Goal: Information Seeking & Learning: Learn about a topic

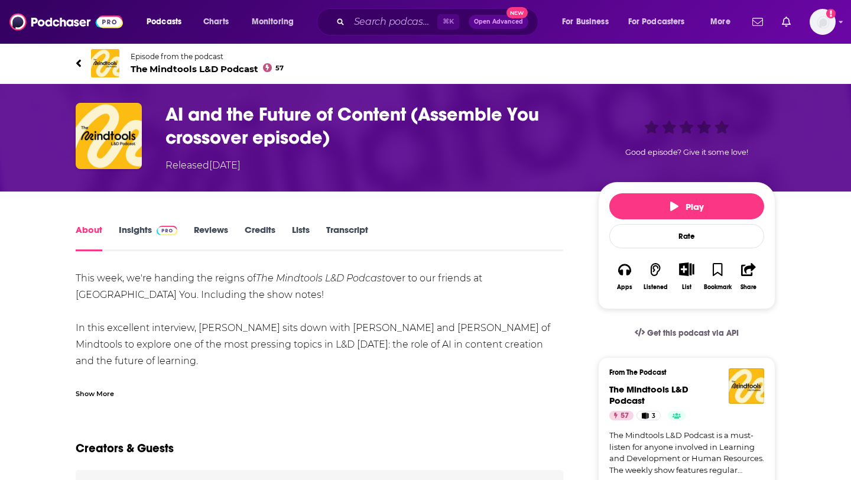
click at [167, 64] on span "The Mindtools L&D Podcast 57" at bounding box center [207, 68] width 153 height 11
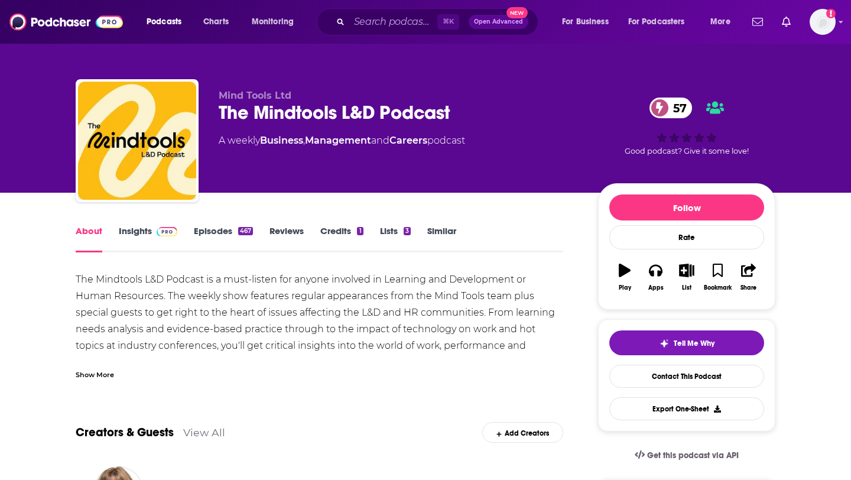
click at [236, 228] on link "Episodes 467" at bounding box center [223, 238] width 59 height 27
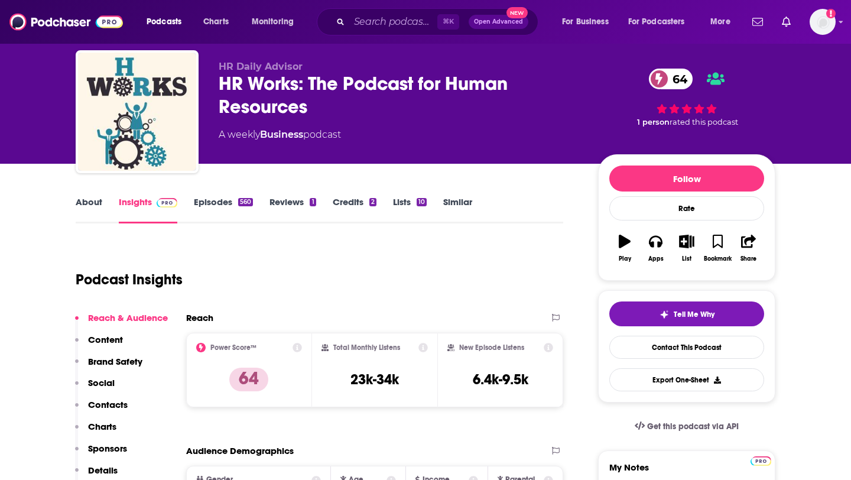
scroll to position [33, 0]
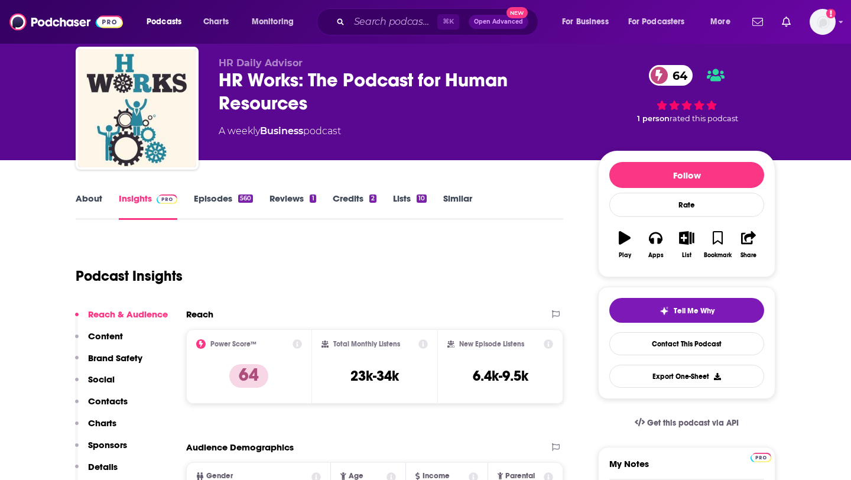
click at [223, 199] on link "Episodes 560" at bounding box center [223, 206] width 59 height 27
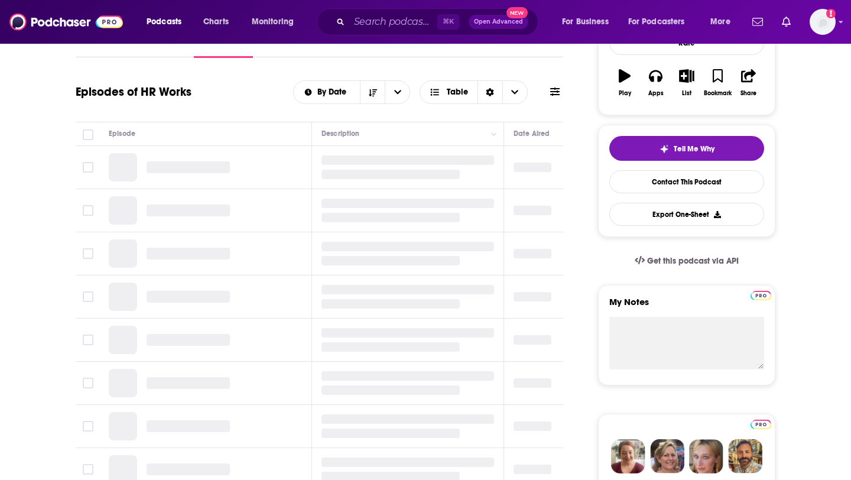
scroll to position [195, 0]
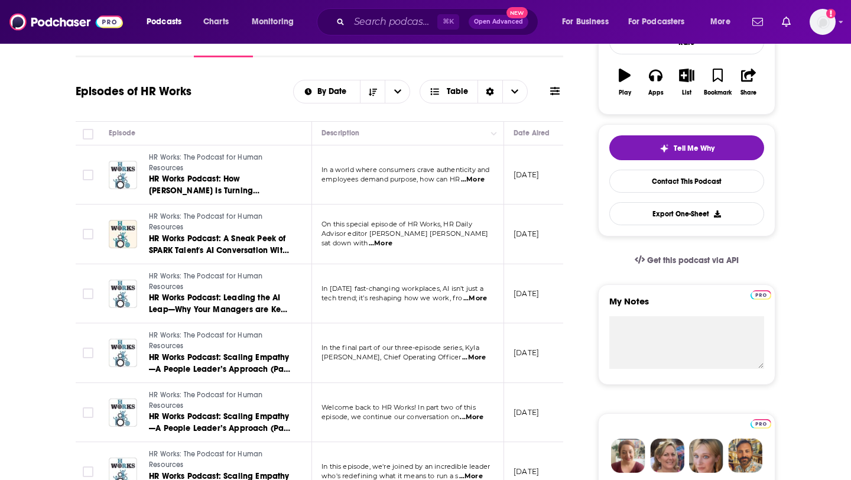
click at [479, 181] on span "...More" at bounding box center [473, 179] width 24 height 9
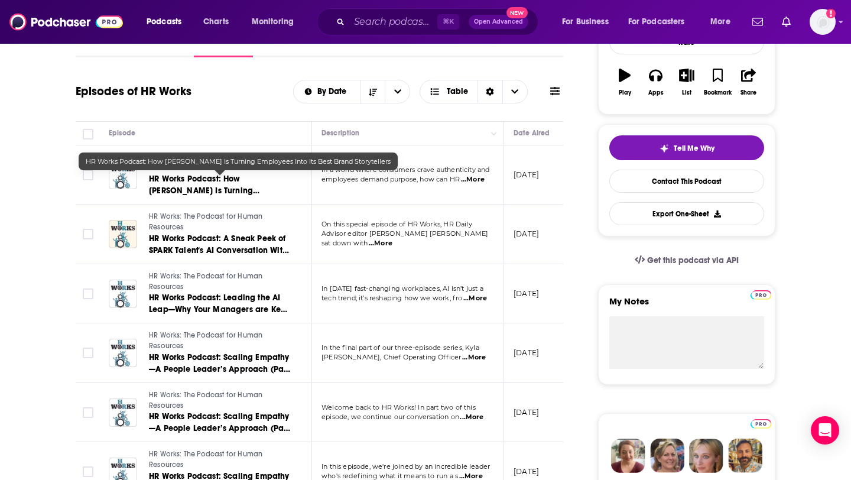
click at [240, 189] on span "HR Works Podcast: How Portillo’s Is Turning Employees Into Its Best Brand Story…" at bounding box center [206, 197] width 114 height 46
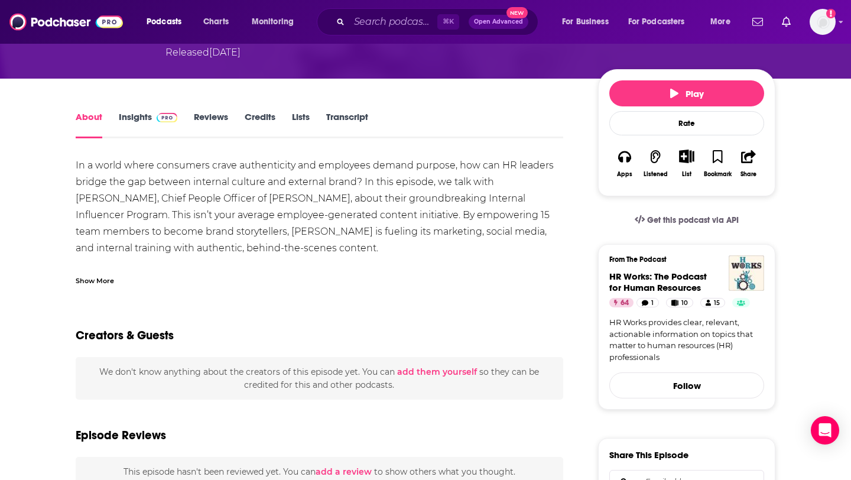
scroll to position [139, 0]
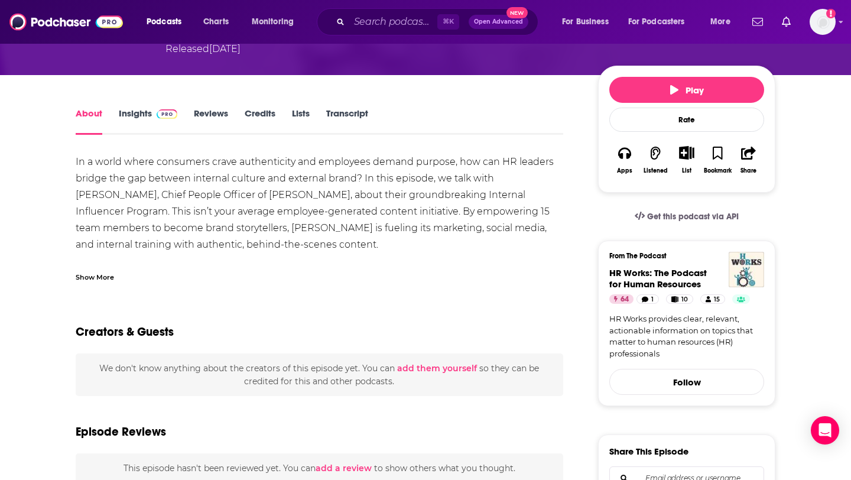
click at [110, 271] on div "Show More" at bounding box center [95, 276] width 38 height 11
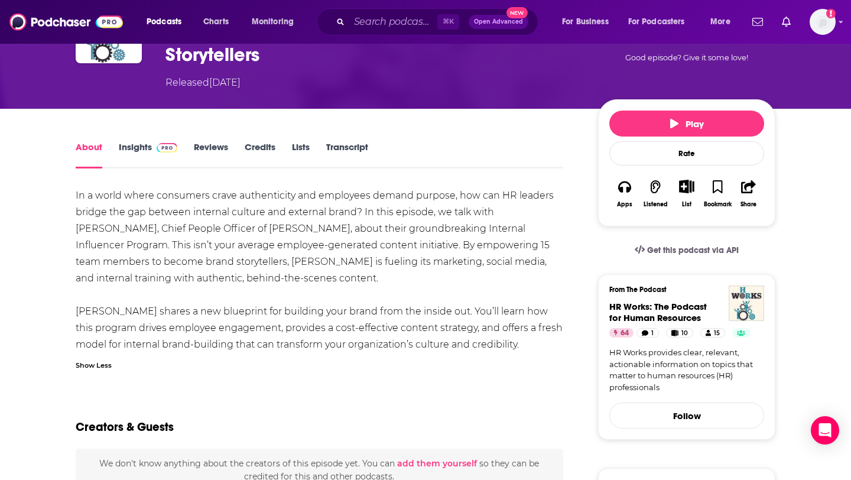
scroll to position [0, 0]
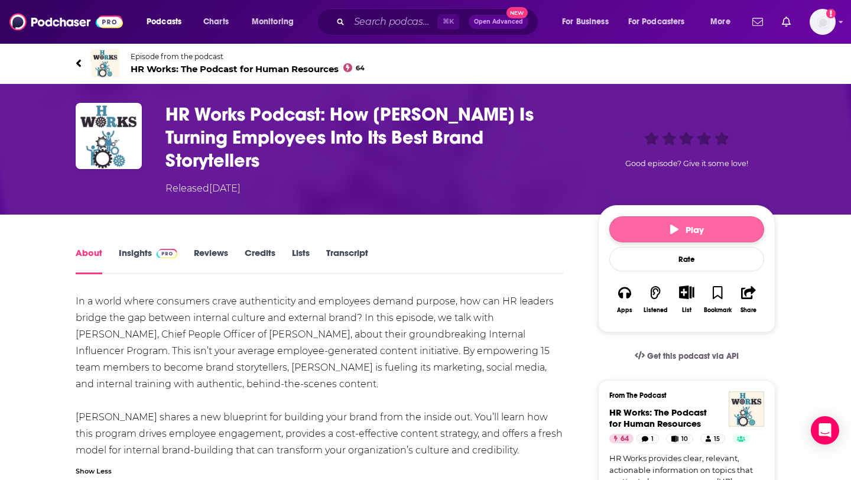
click at [697, 216] on button "Play" at bounding box center [686, 229] width 155 height 26
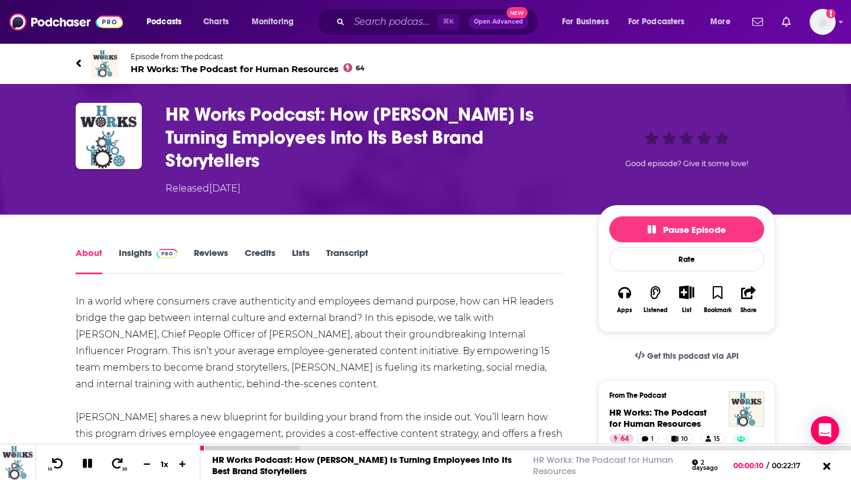
click at [87, 466] on icon at bounding box center [88, 463] width 14 height 11
click at [153, 53] on span "Episode from the podcast" at bounding box center [248, 56] width 234 height 9
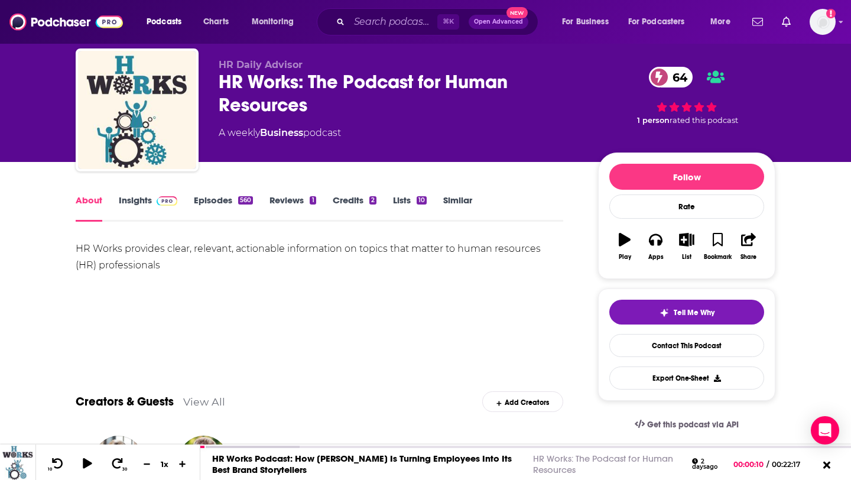
scroll to position [35, 0]
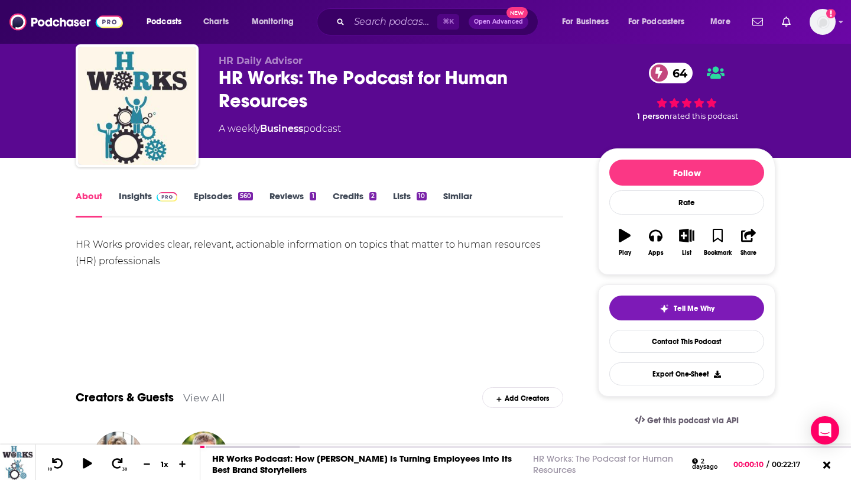
click at [172, 191] on span at bounding box center [167, 195] width 21 height 11
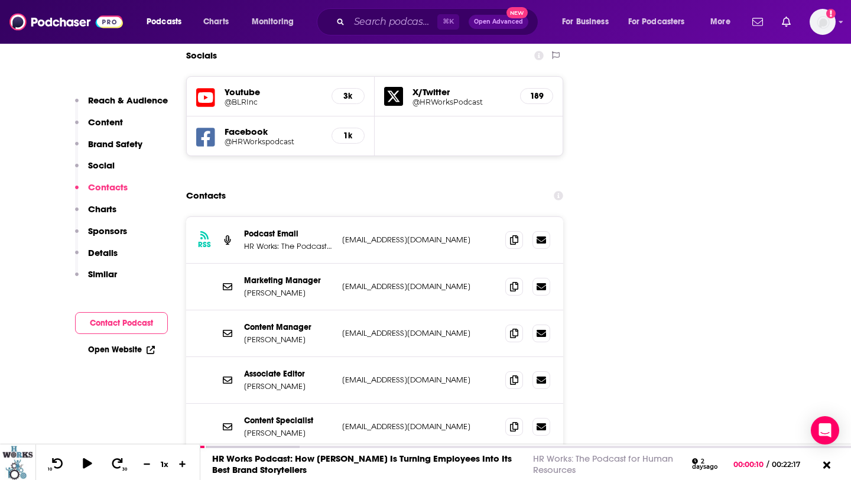
scroll to position [1336, 0]
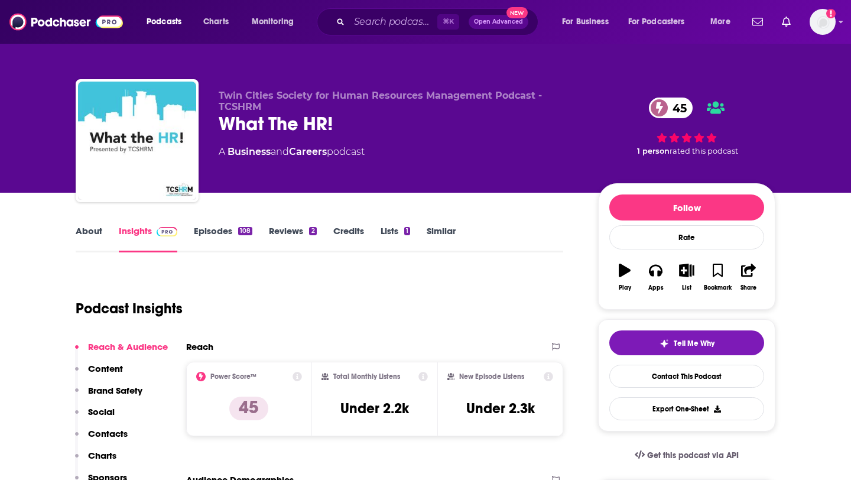
click at [229, 232] on link "Episodes 108" at bounding box center [223, 238] width 59 height 27
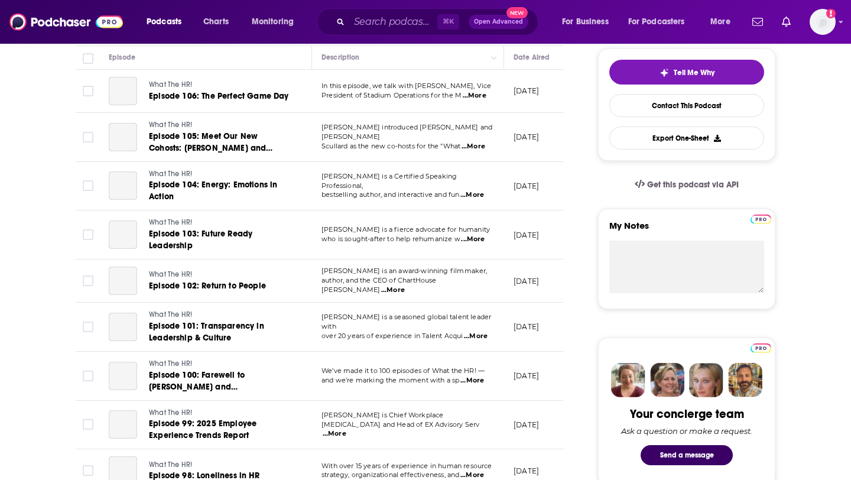
scroll to position [209, 0]
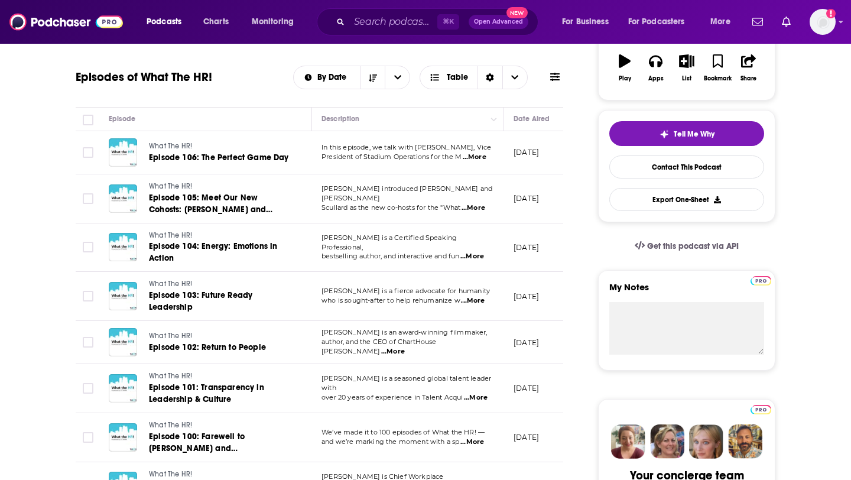
click at [475, 157] on span "...More" at bounding box center [475, 157] width 24 height 9
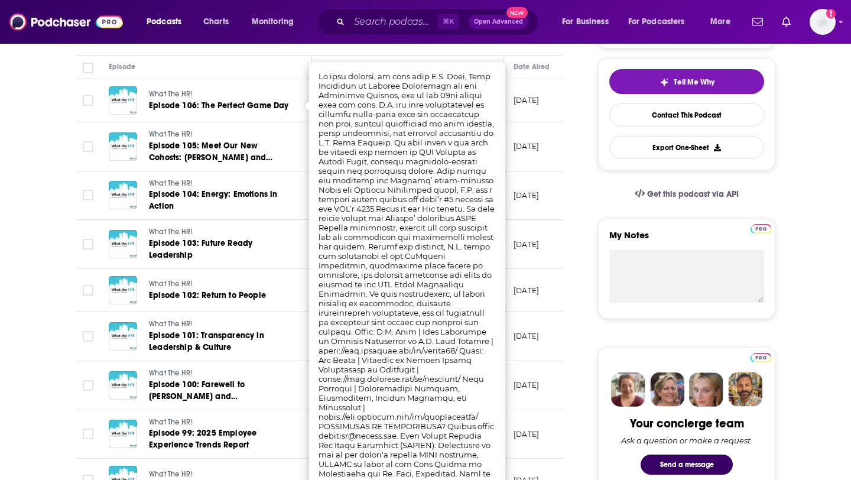
scroll to position [262, 0]
click at [556, 134] on td "[DATE]" at bounding box center [542, 146] width 77 height 49
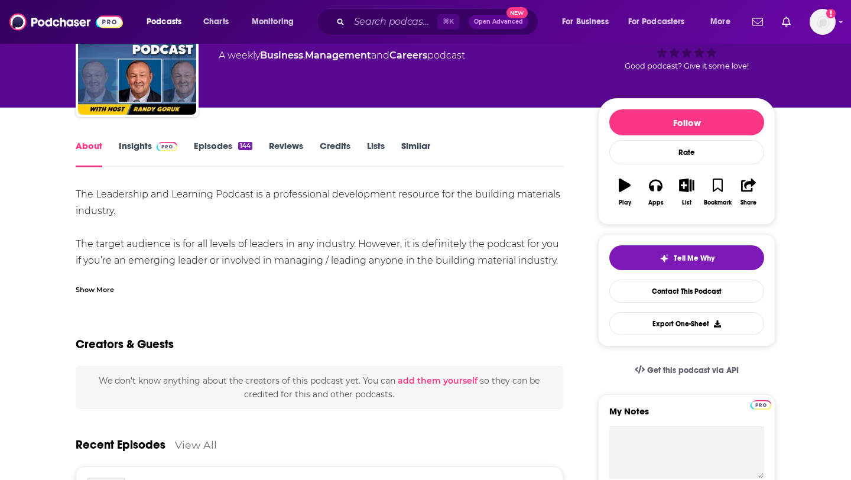
scroll to position [86, 0]
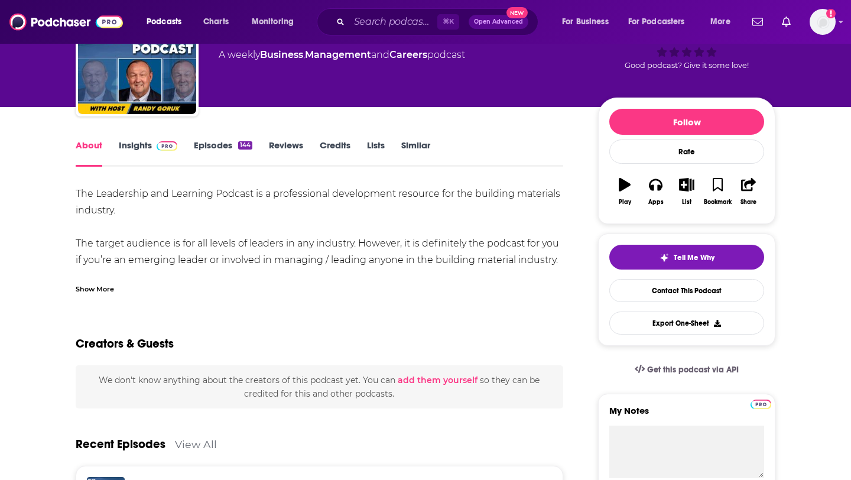
click at [91, 285] on div "Show More" at bounding box center [95, 288] width 38 height 11
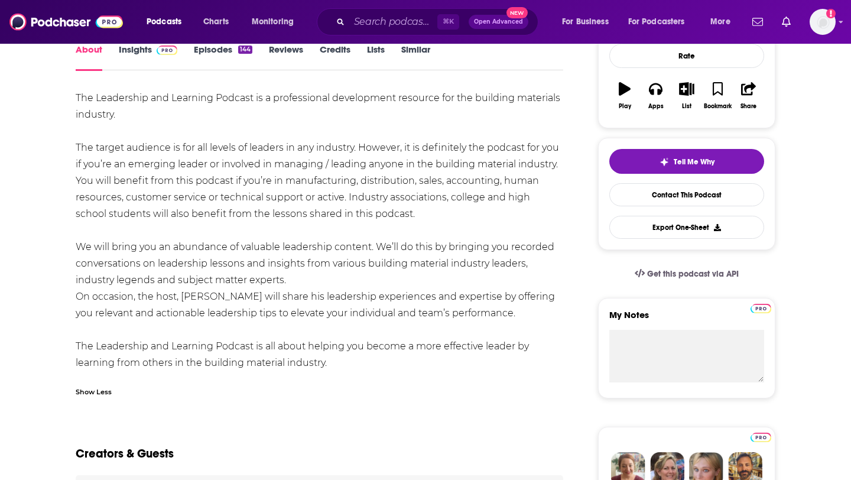
scroll to position [184, 0]
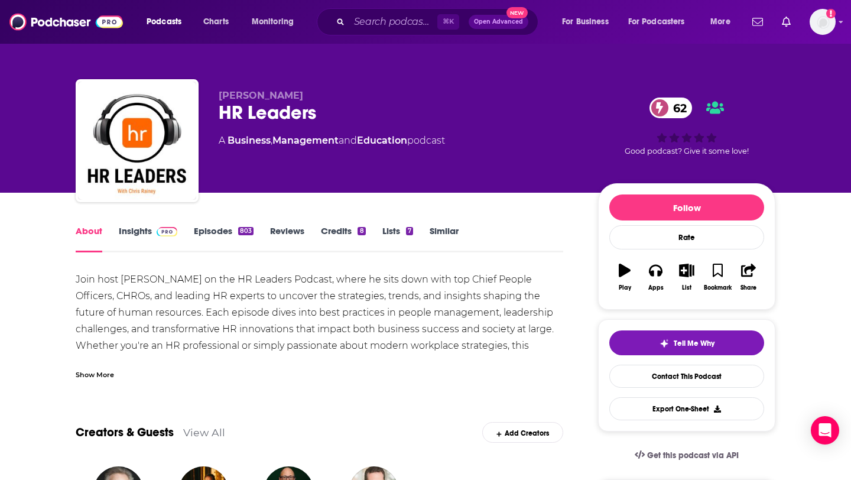
click at [232, 231] on link "Episodes 803" at bounding box center [224, 238] width 60 height 27
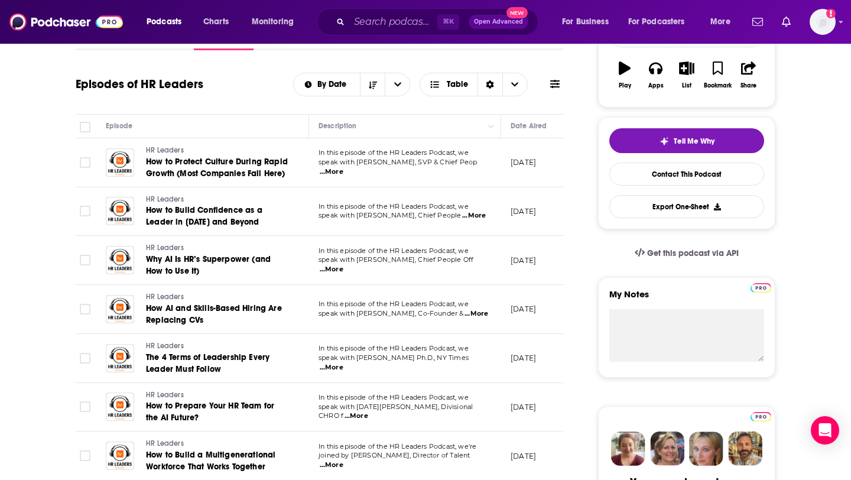
scroll to position [203, 0]
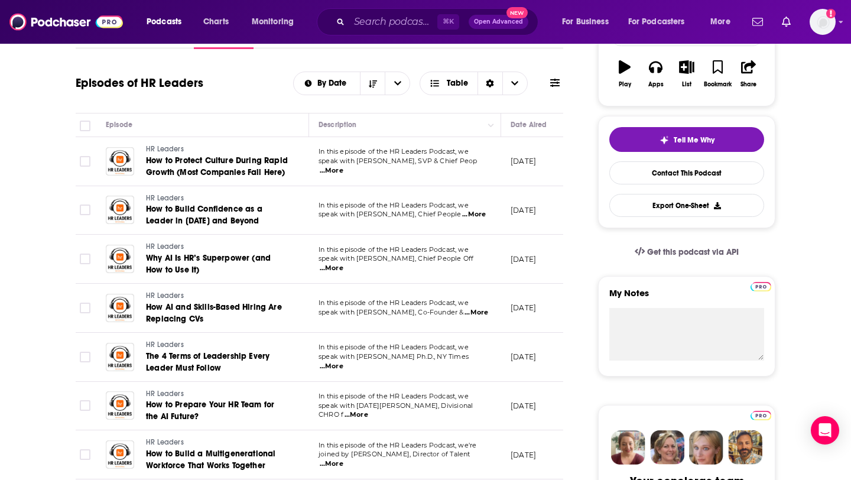
click at [343, 264] on span "...More" at bounding box center [332, 268] width 24 height 9
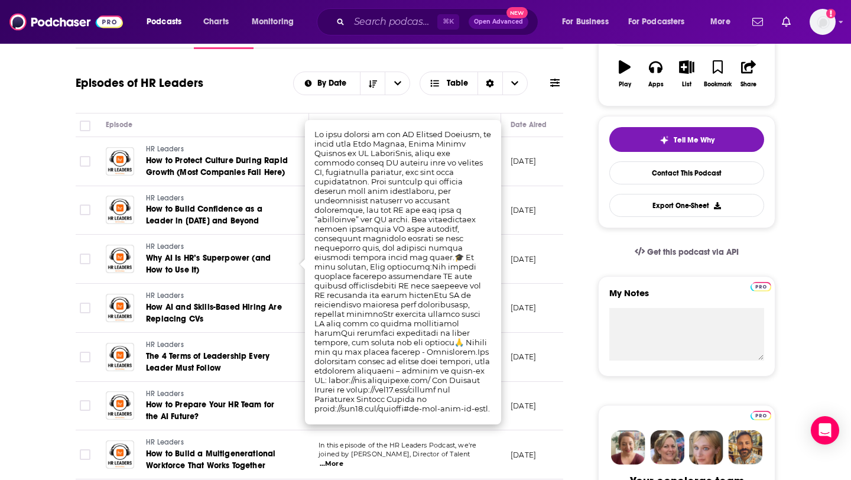
click at [536, 255] on p "September 4, 2025" at bounding box center [523, 259] width 25 height 10
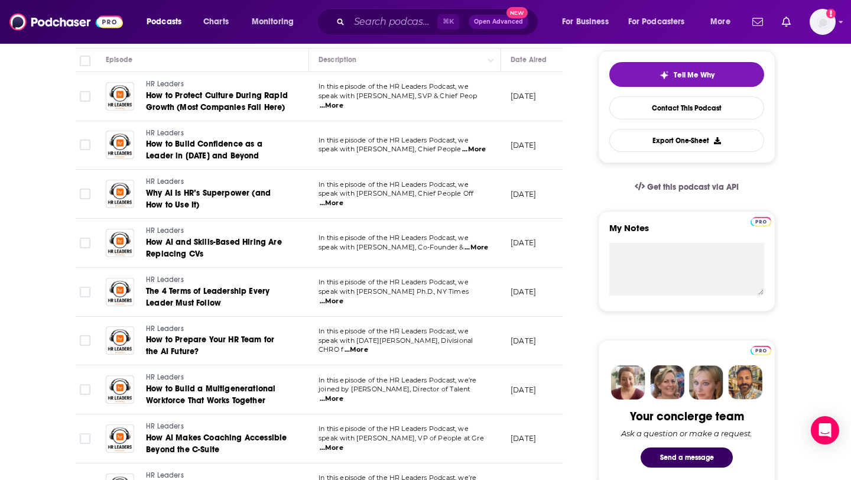
scroll to position [0, 0]
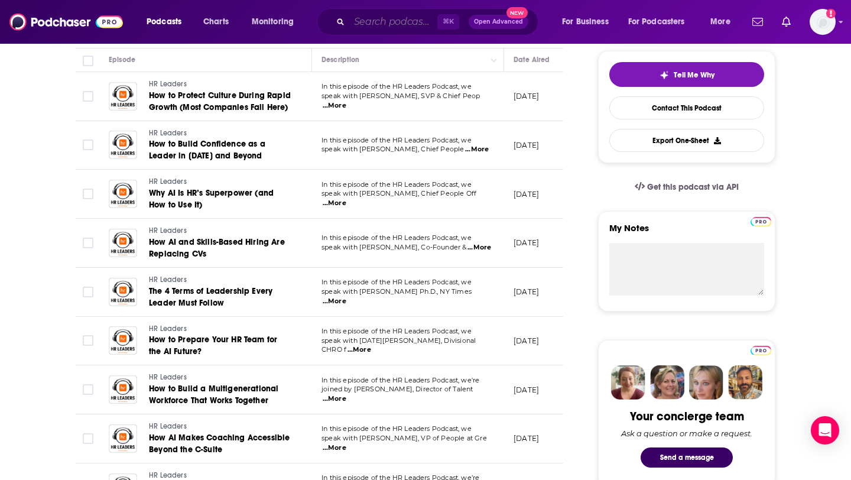
click at [372, 29] on input "Search podcasts, credits, & more..." at bounding box center [393, 21] width 88 height 19
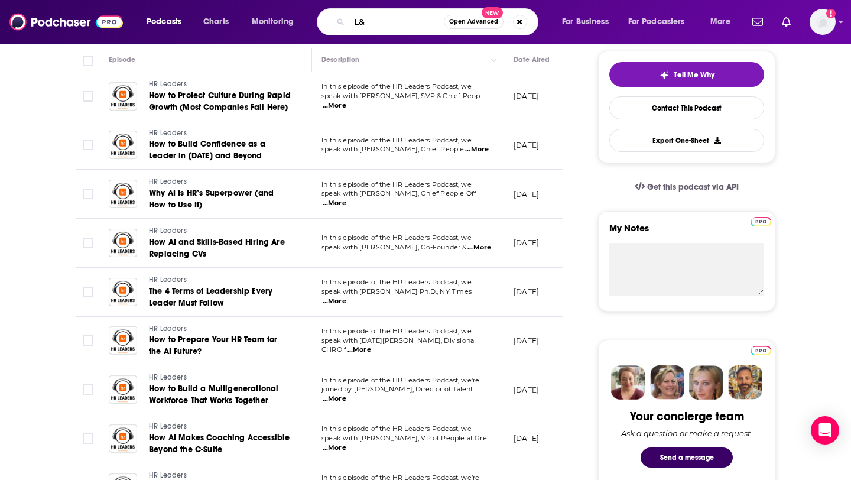
type input "L"
type input "HR"
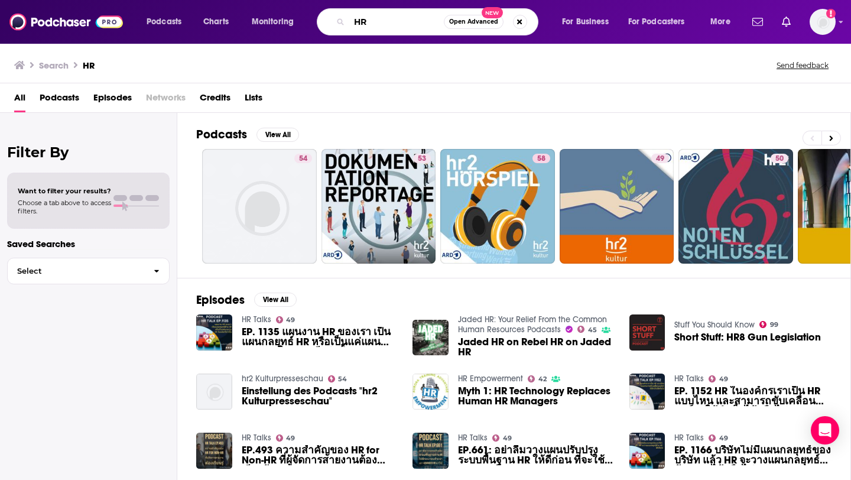
click at [404, 24] on input "HR" at bounding box center [396, 21] width 95 height 19
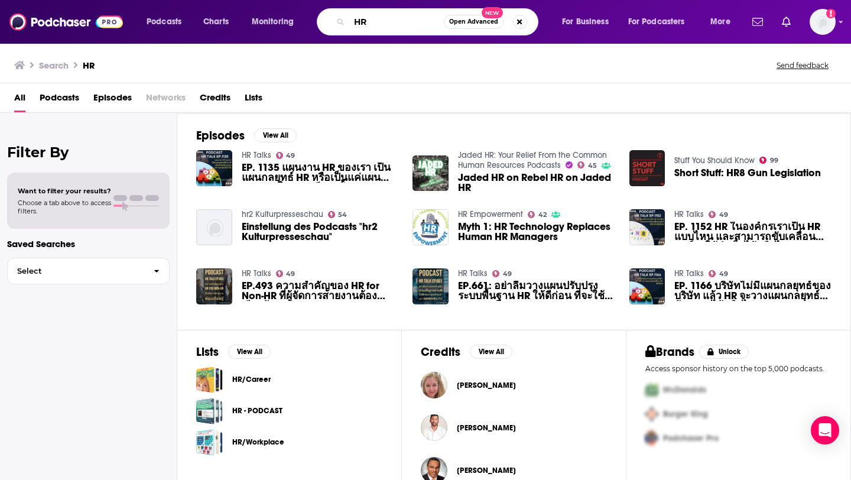
scroll to position [187, 0]
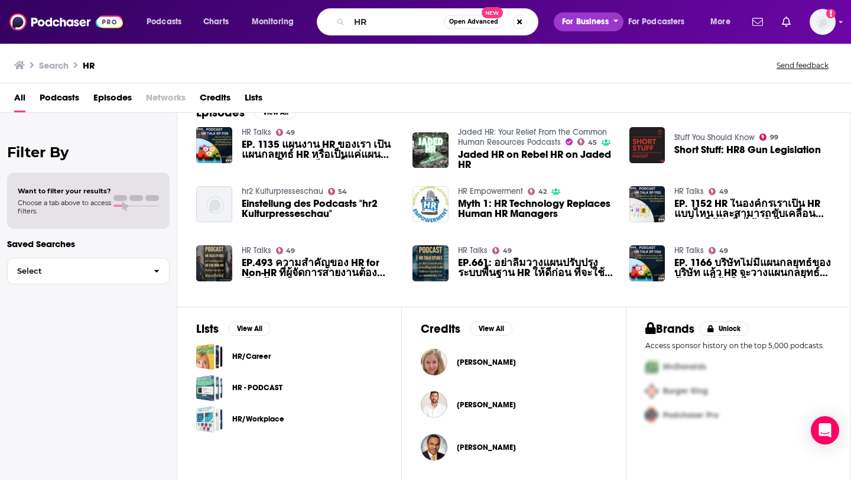
click at [585, 18] on span "For Business" at bounding box center [585, 22] width 47 height 17
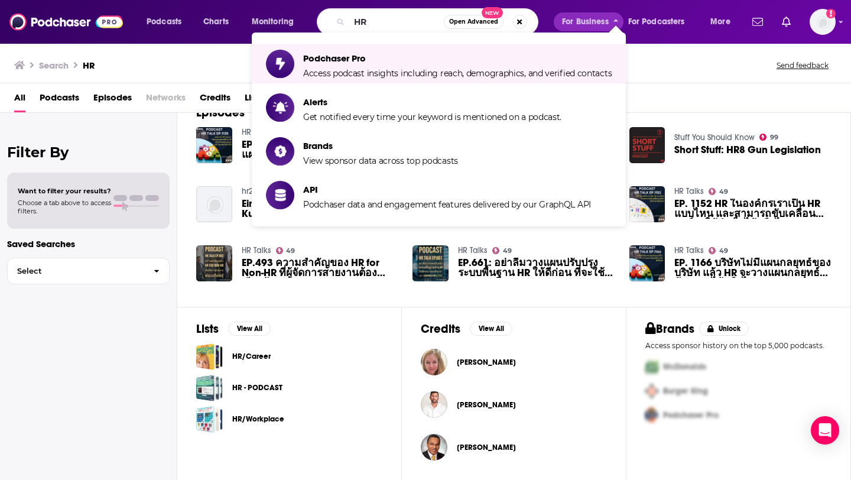
click at [179, 59] on div "Search HR Send feedback" at bounding box center [423, 65] width 818 height 17
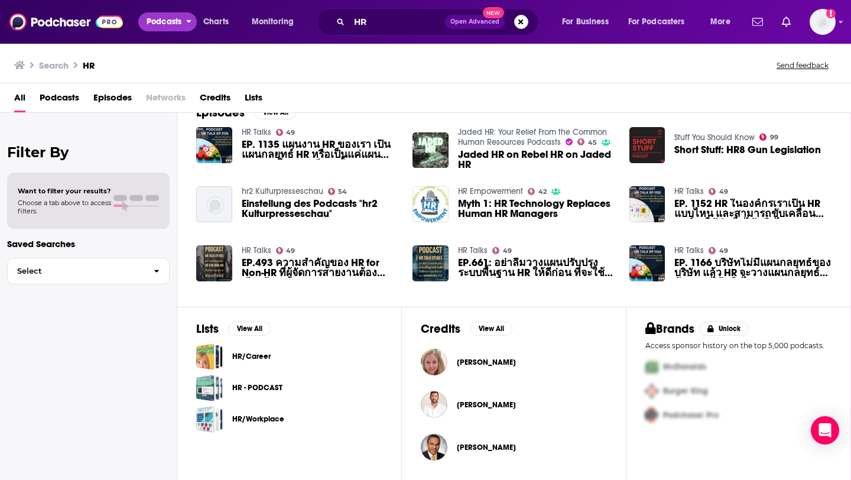
click at [162, 24] on span "Podcasts" at bounding box center [164, 22] width 35 height 17
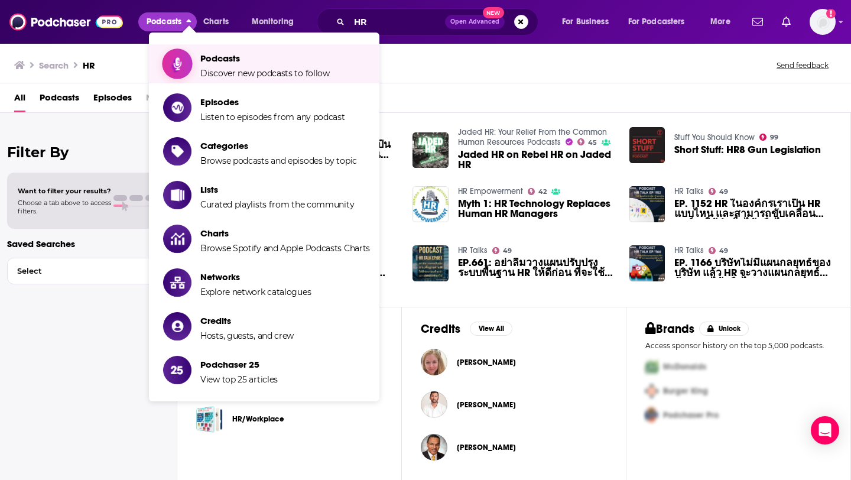
click at [221, 64] on span "Podcasts Discover new podcasts to follow" at bounding box center [264, 64] width 129 height 30
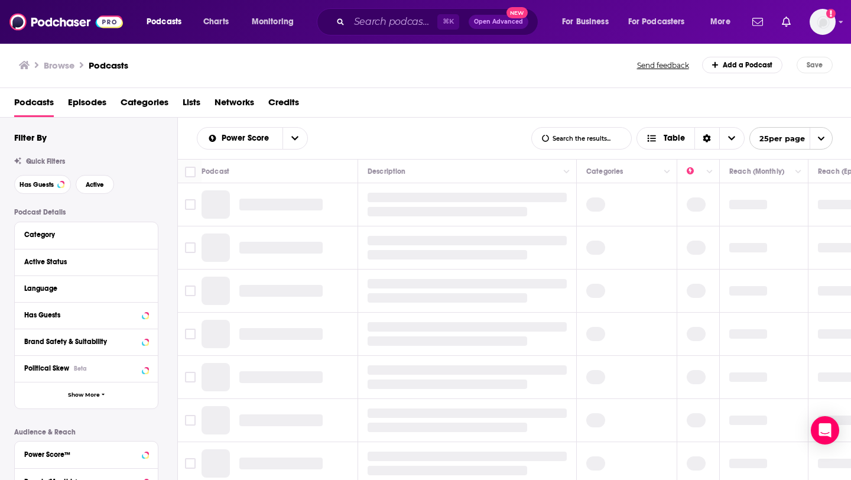
click at [142, 103] on span "Categories" at bounding box center [145, 105] width 48 height 24
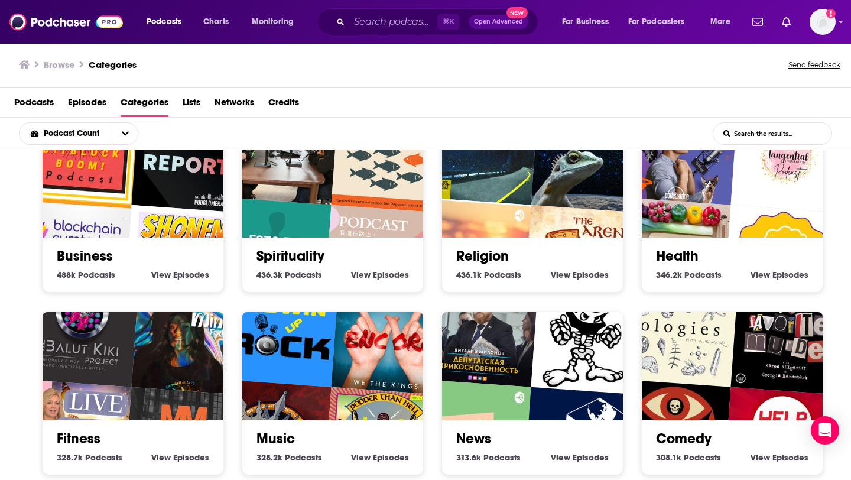
scroll to position [225, 0]
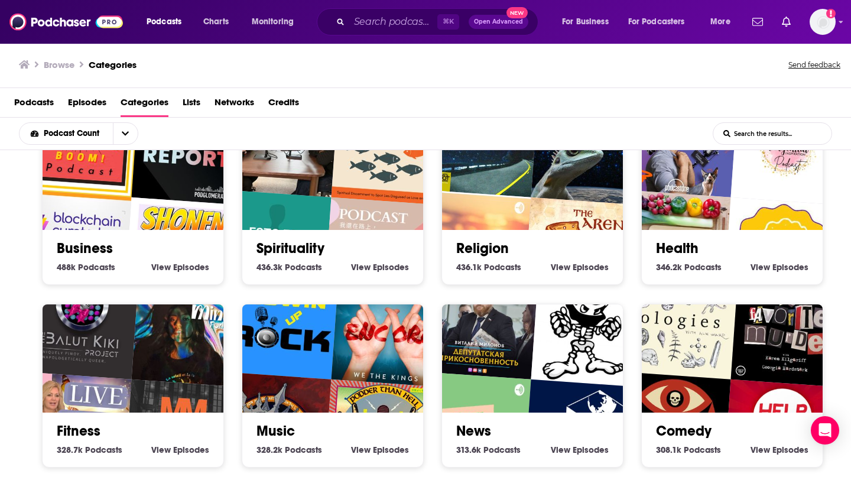
click at [176, 231] on div "Business 488k Business Podcasts View Business Episodes" at bounding box center [133, 252] width 162 height 45
click at [162, 201] on img "Shonen Flop" at bounding box center [182, 255] width 116 height 116
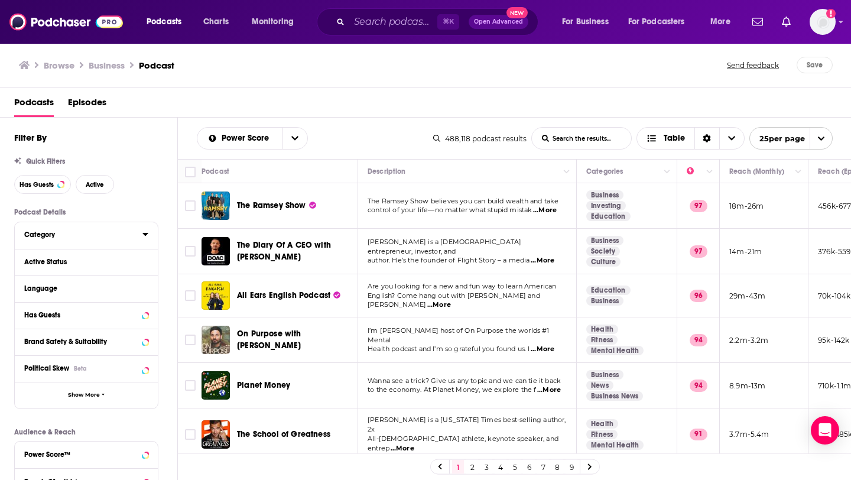
click at [66, 231] on div "Category" at bounding box center [79, 235] width 111 height 8
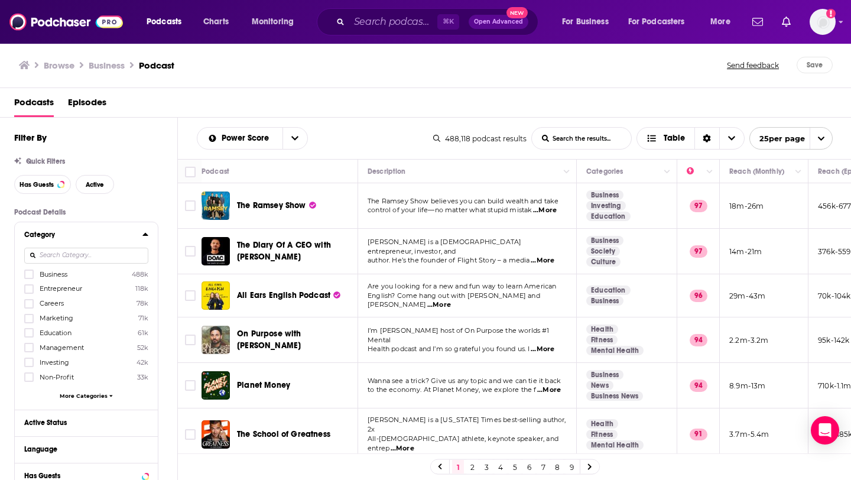
click at [63, 249] on input at bounding box center [86, 256] width 124 height 16
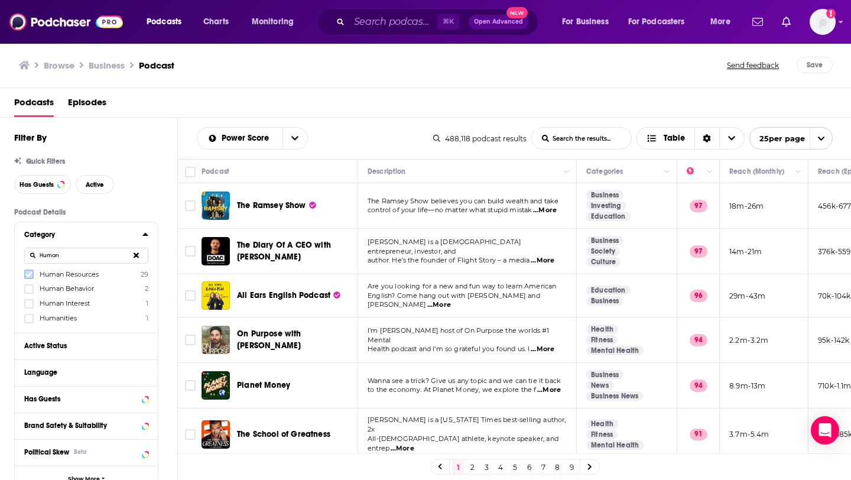
type input "Human"
click at [33, 274] on label at bounding box center [28, 274] width 9 height 9
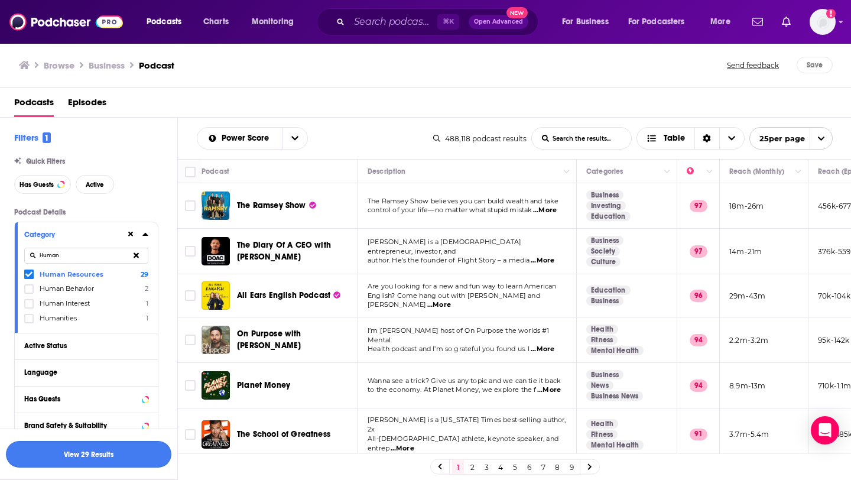
click at [103, 458] on button "View 29 Results" at bounding box center [89, 454] width 166 height 27
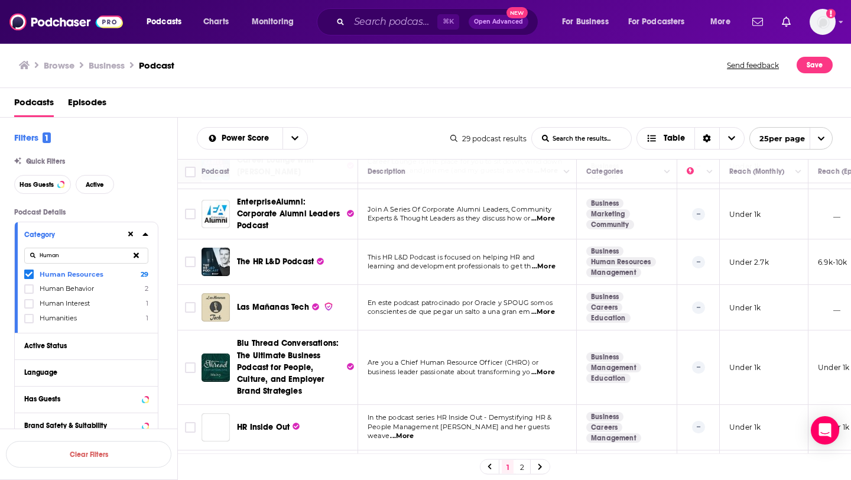
scroll to position [644, 0]
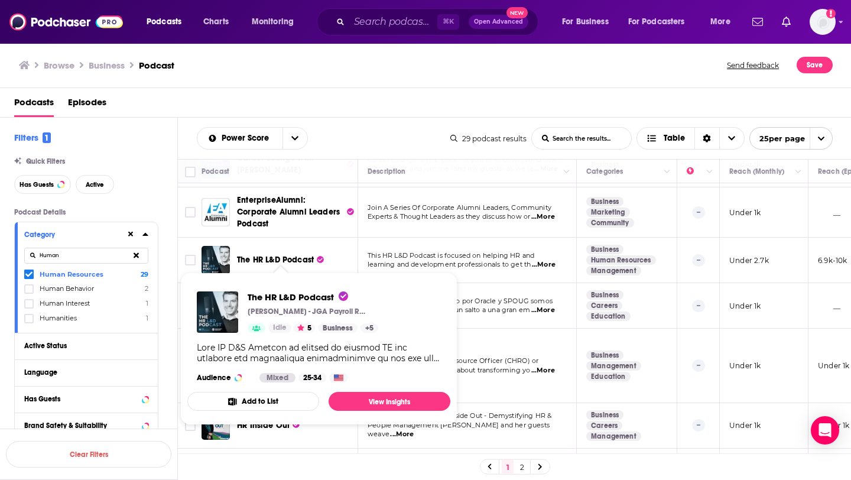
click at [430, 260] on p "learning and development professionals to get th ...More" at bounding box center [467, 264] width 199 height 9
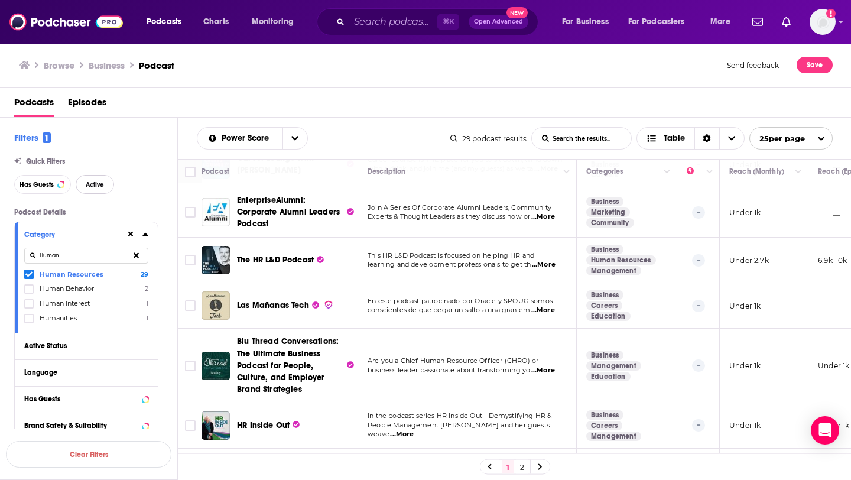
click at [100, 188] on span "Active" at bounding box center [95, 184] width 18 height 7
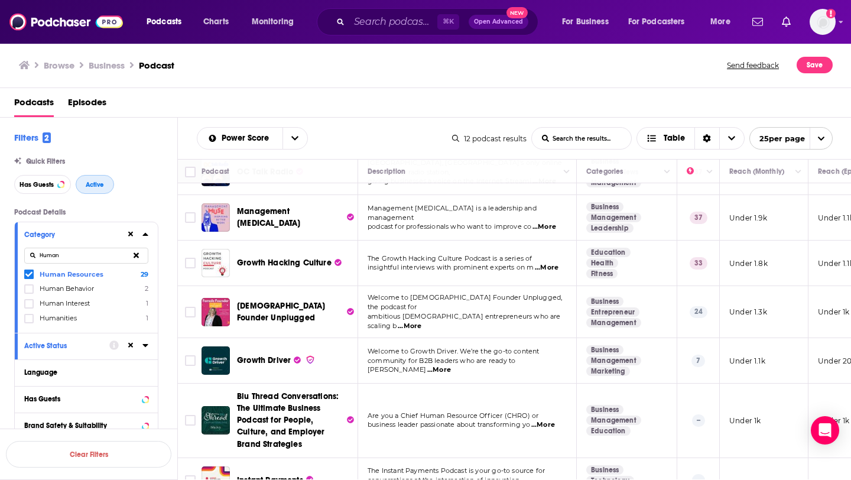
scroll to position [283, 0]
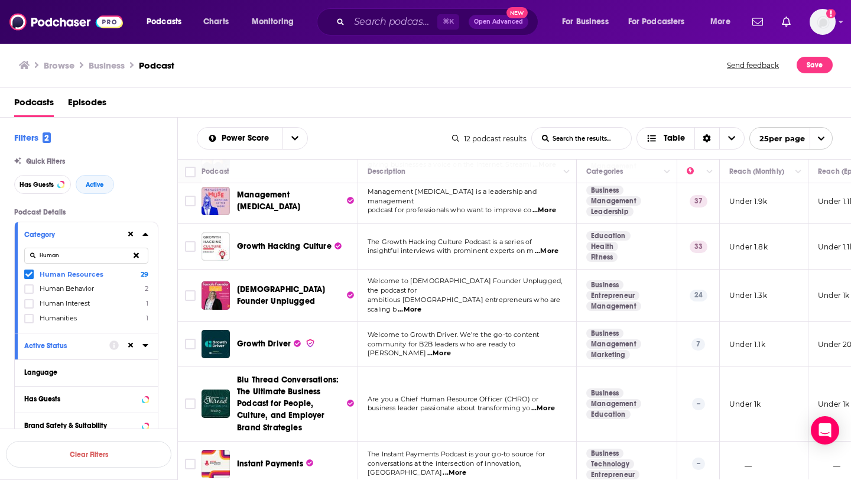
click at [30, 272] on icon at bounding box center [28, 274] width 7 height 7
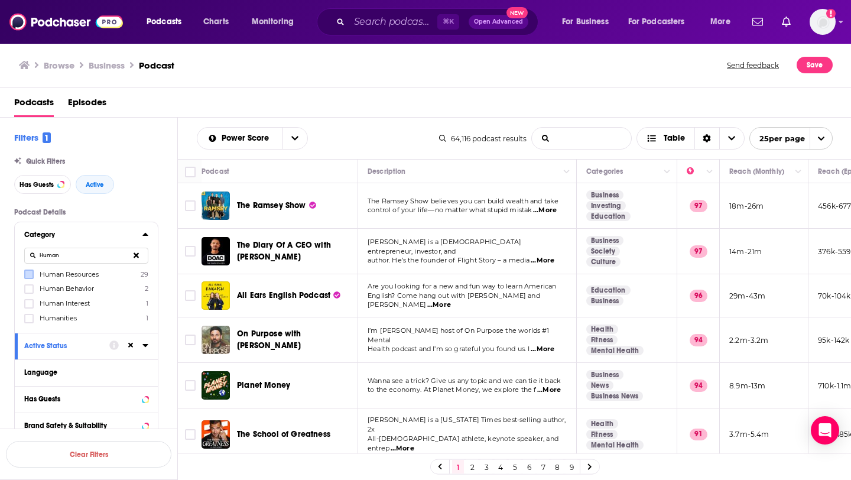
click at [575, 138] on input "List Search Input" at bounding box center [581, 138] width 99 height 21
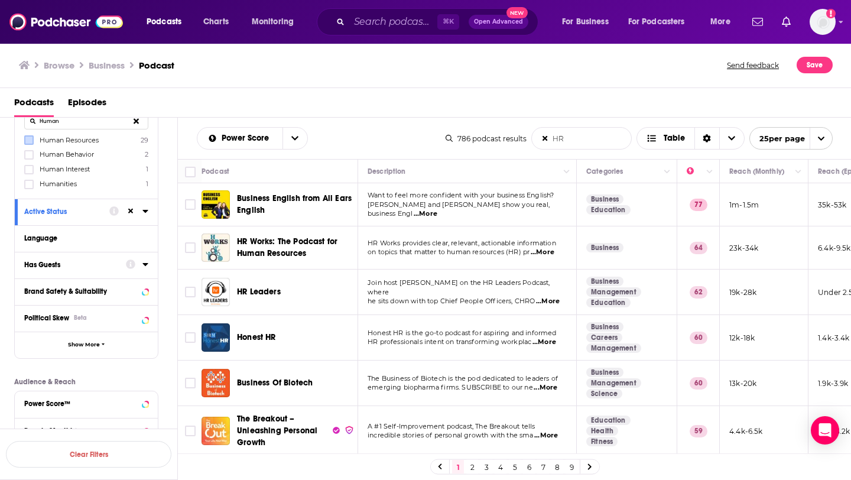
scroll to position [137, 0]
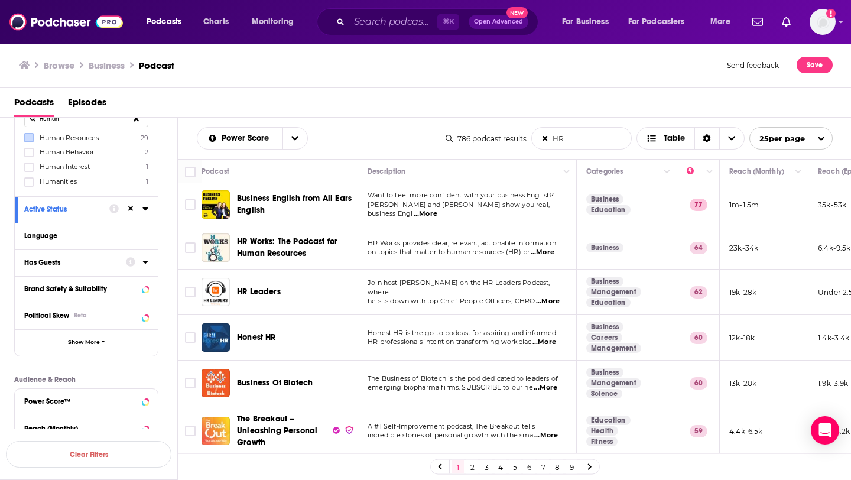
type input "HR"
click at [70, 259] on div "Has Guests" at bounding box center [71, 262] width 94 height 8
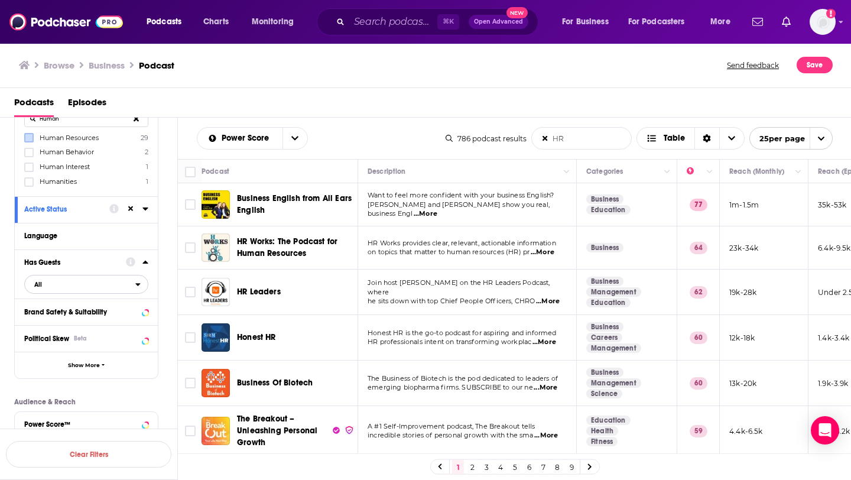
click at [107, 285] on span "All" at bounding box center [80, 284] width 111 height 15
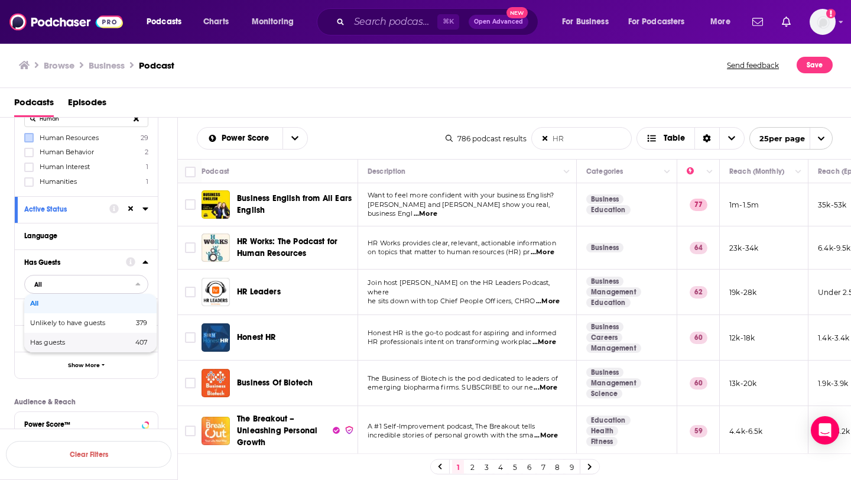
click at [82, 339] on div "Has guests 407" at bounding box center [90, 343] width 132 height 20
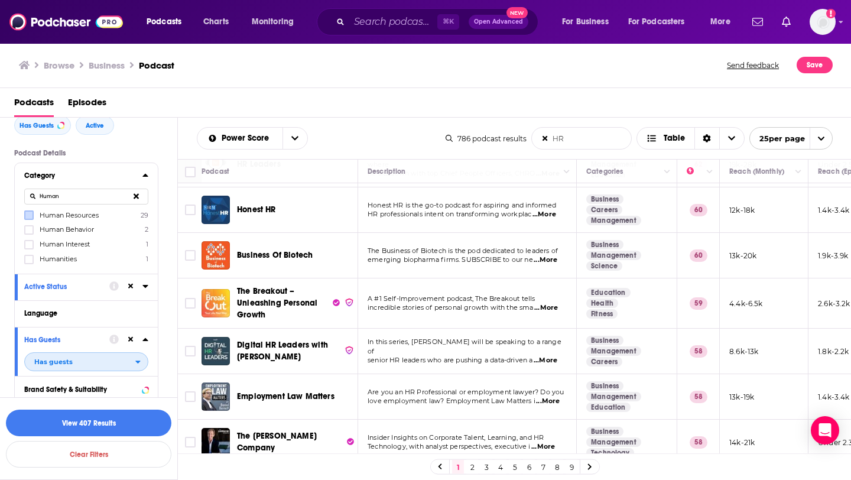
scroll to position [111, 0]
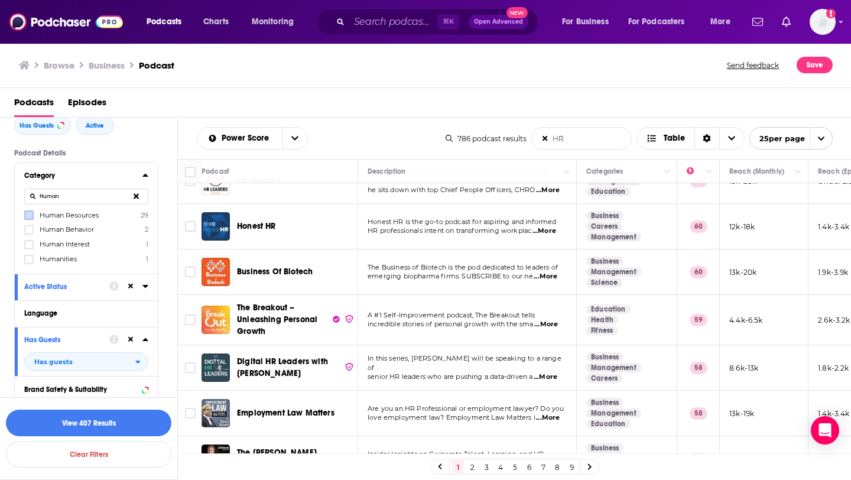
click at [546, 235] on span "...More" at bounding box center [545, 230] width 24 height 9
click at [388, 208] on td "Honest HR is the go-to podcast for aspiring and informed HR professionals inten…" at bounding box center [467, 227] width 219 height 46
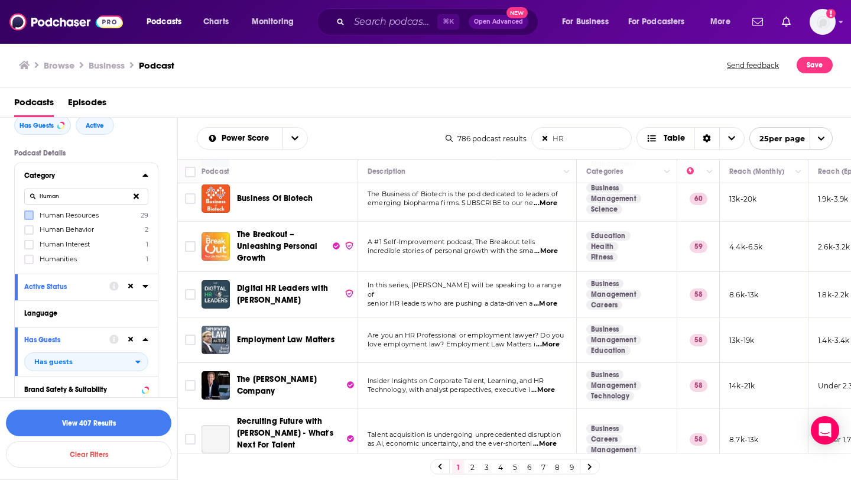
scroll to position [244, 0]
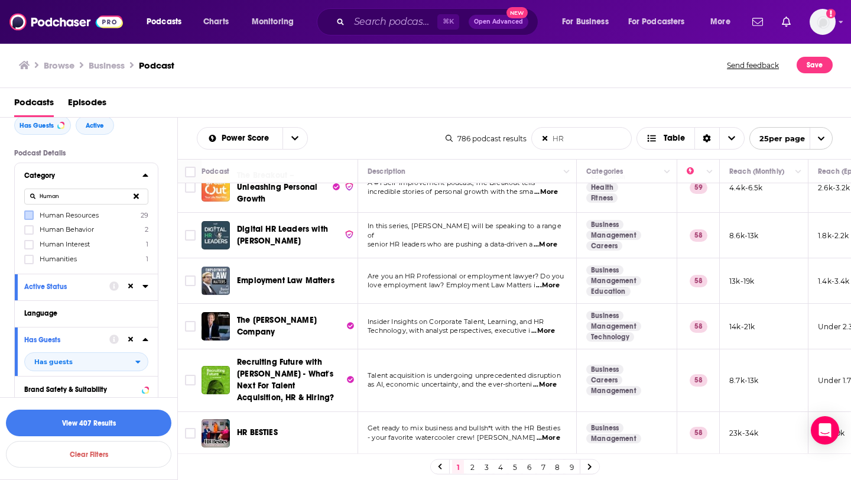
click at [549, 242] on span "...More" at bounding box center [546, 244] width 24 height 9
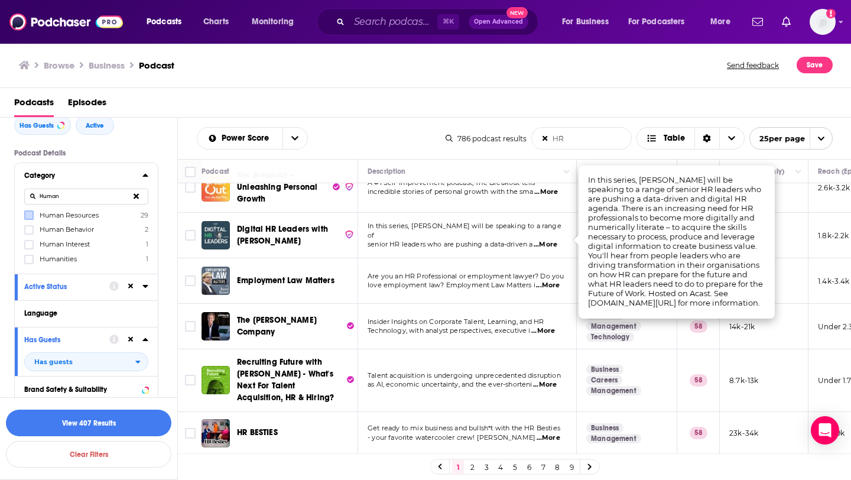
click at [472, 252] on td "In this series, David Green will be speaking to a range of senior HR leaders wh…" at bounding box center [467, 236] width 219 height 46
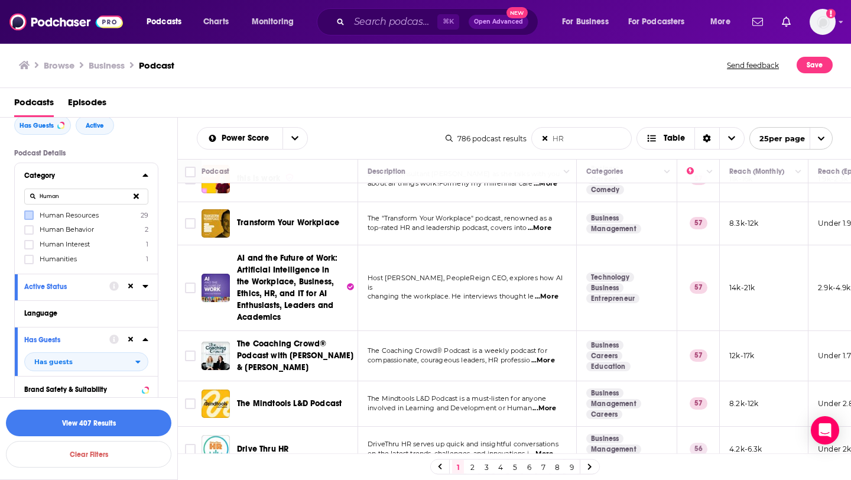
scroll to position [544, 0]
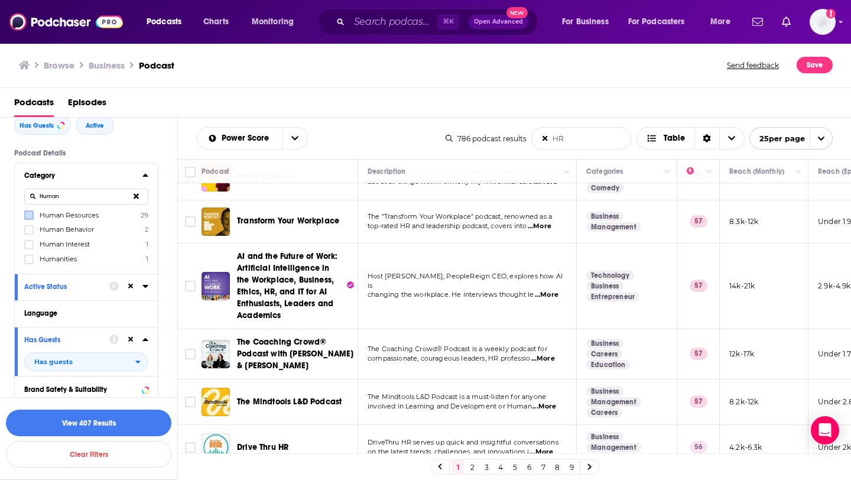
click at [546, 223] on span "...More" at bounding box center [540, 226] width 24 height 9
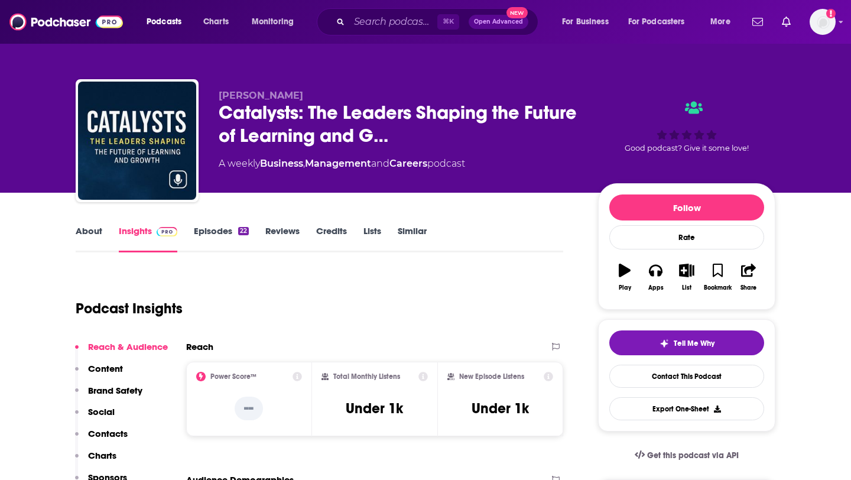
click at [225, 234] on link "Episodes 22" at bounding box center [221, 238] width 55 height 27
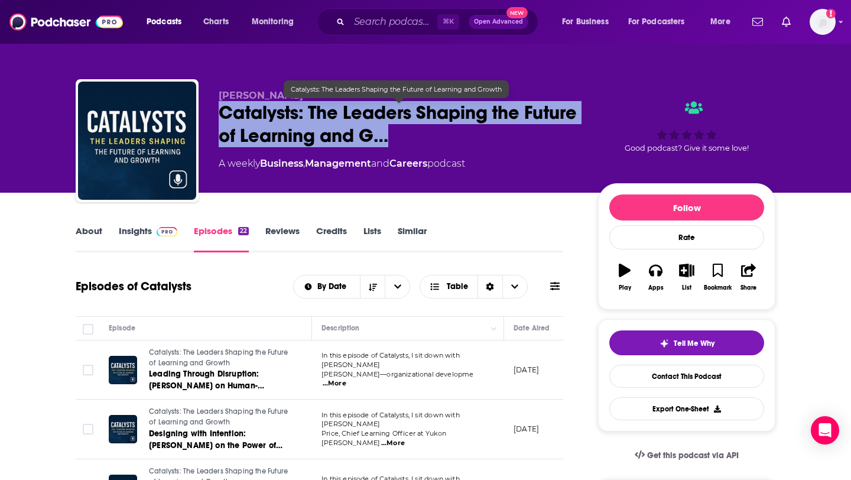
drag, startPoint x: 216, startPoint y: 109, endPoint x: 452, endPoint y: 137, distance: 238.1
click at [452, 137] on div "Jacob Ratliff Catalysts: The Leaders Shaping the Future of Learning and G… A we…" at bounding box center [426, 143] width 700 height 128
copy h2 "Catalysts: The Leaders Shaping the Future of Learning and G…"
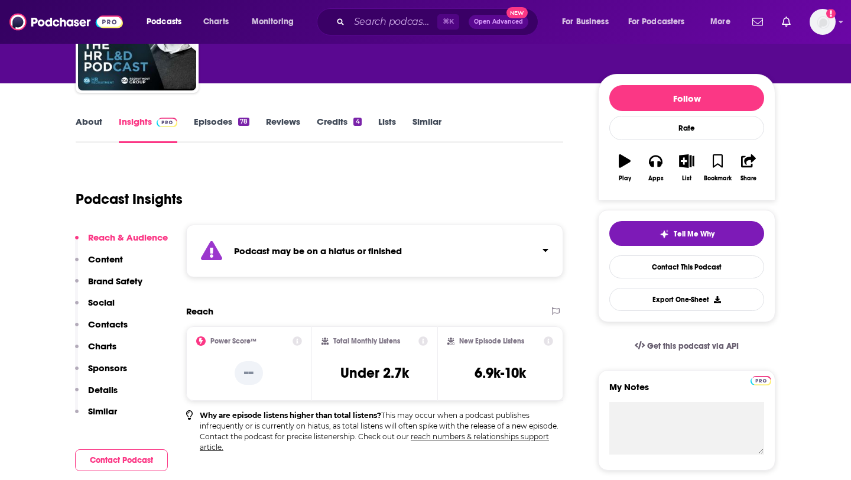
scroll to position [112, 0]
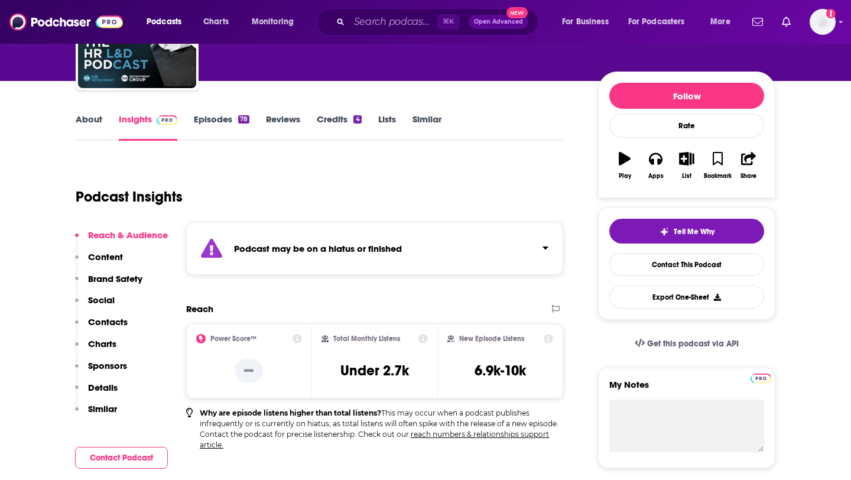
click at [234, 118] on link "Episodes 78" at bounding box center [222, 126] width 56 height 27
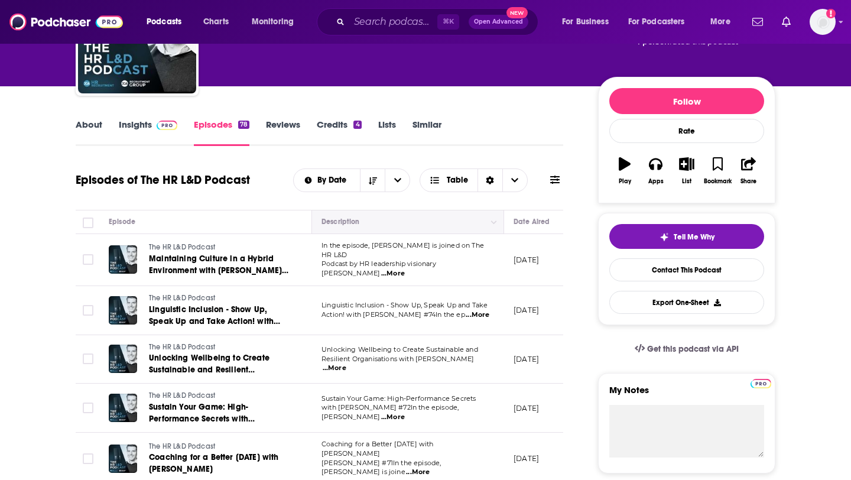
scroll to position [110, 0]
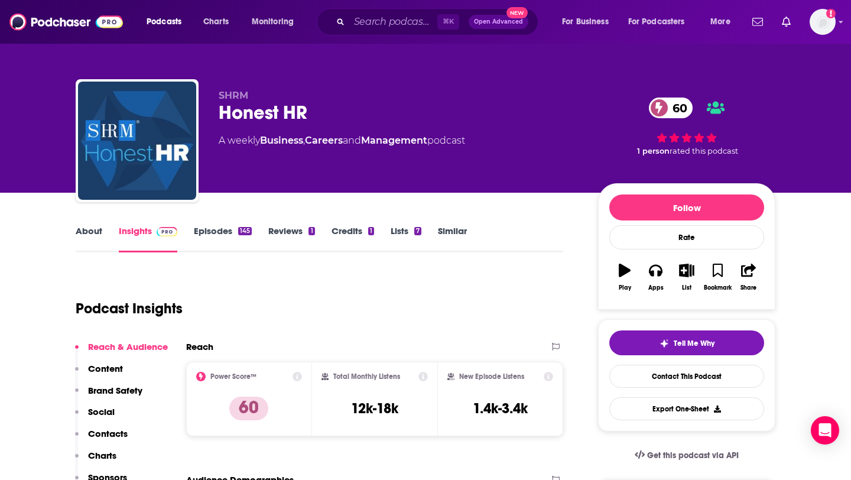
click at [89, 231] on link "About" at bounding box center [89, 238] width 27 height 27
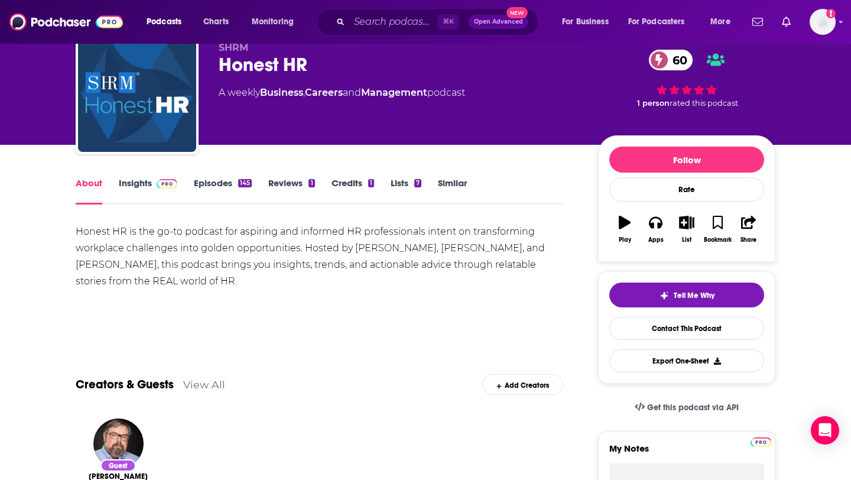
scroll to position [38, 0]
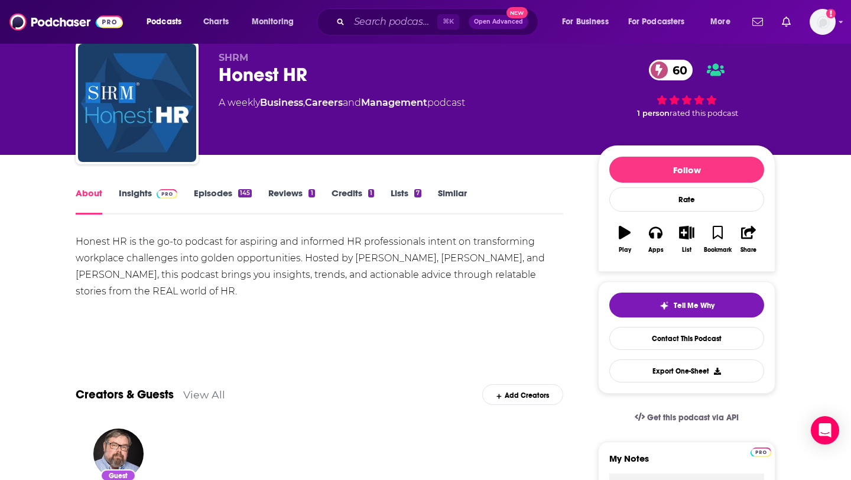
click at [229, 195] on link "Episodes 145" at bounding box center [223, 200] width 58 height 27
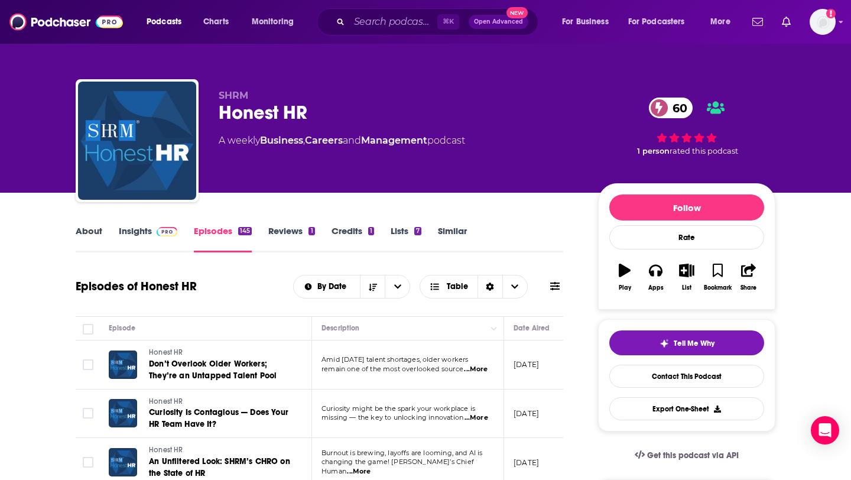
click at [145, 233] on link "Insights" at bounding box center [148, 238] width 59 height 27
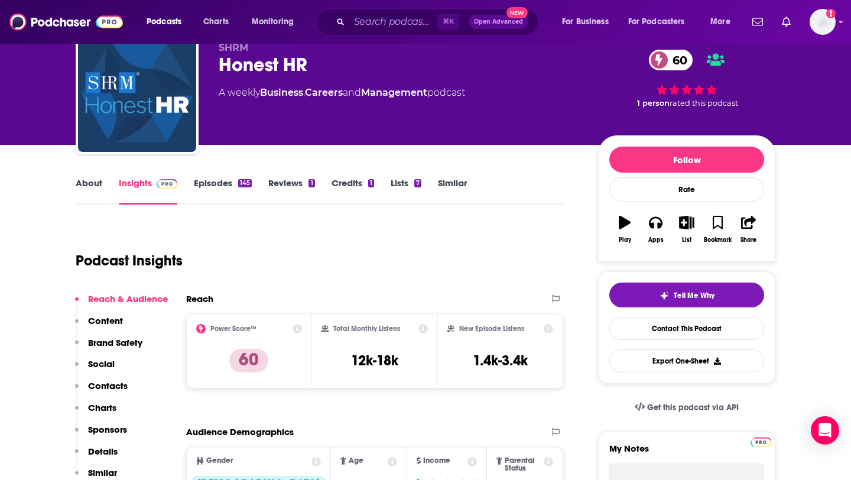
scroll to position [3, 0]
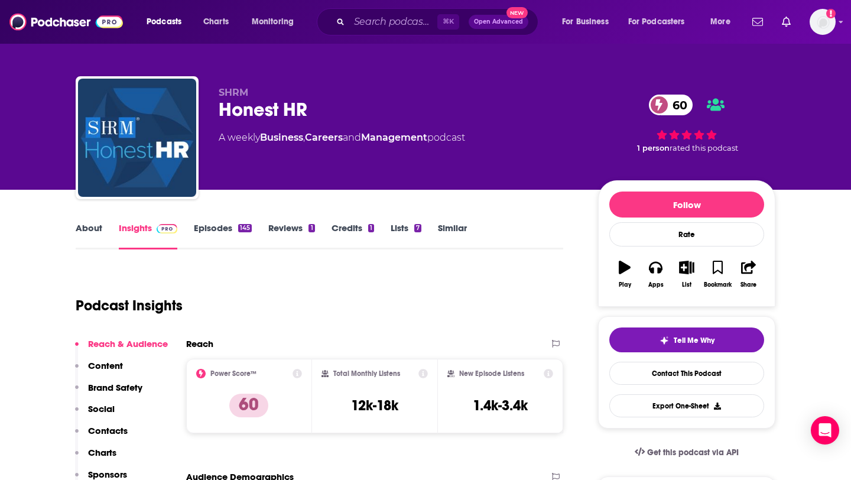
click at [90, 228] on link "About" at bounding box center [89, 235] width 27 height 27
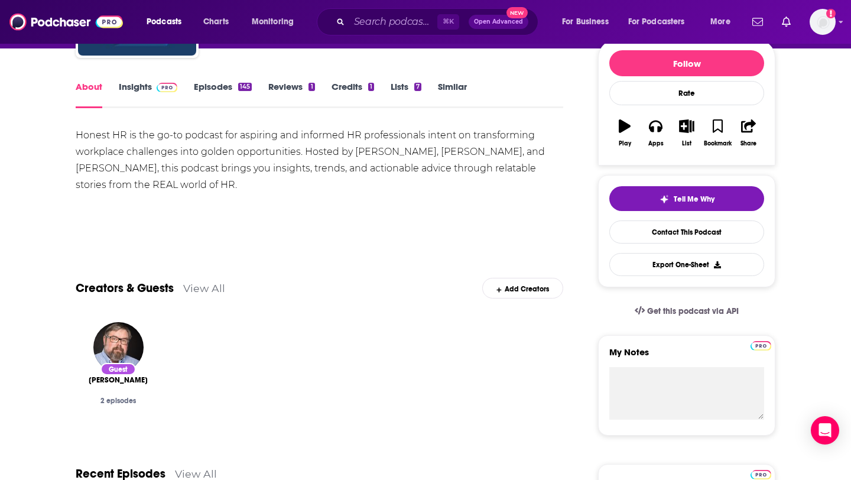
scroll to position [145, 0]
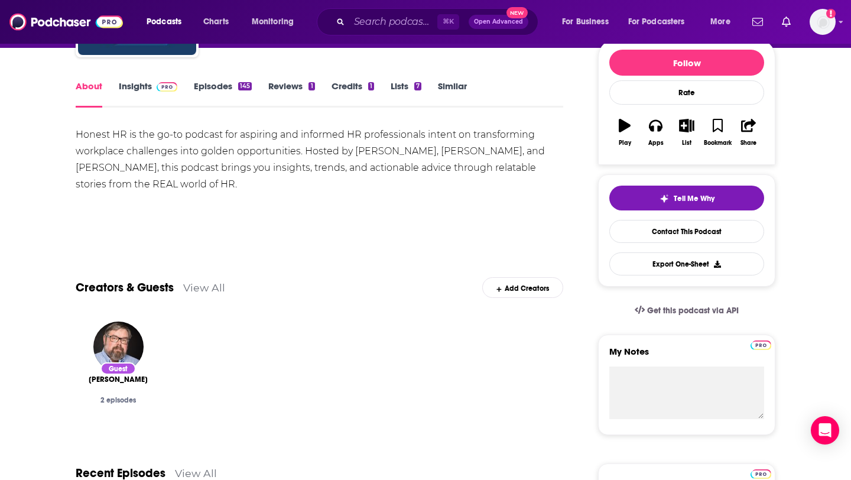
click at [220, 89] on link "Episodes 145" at bounding box center [223, 93] width 58 height 27
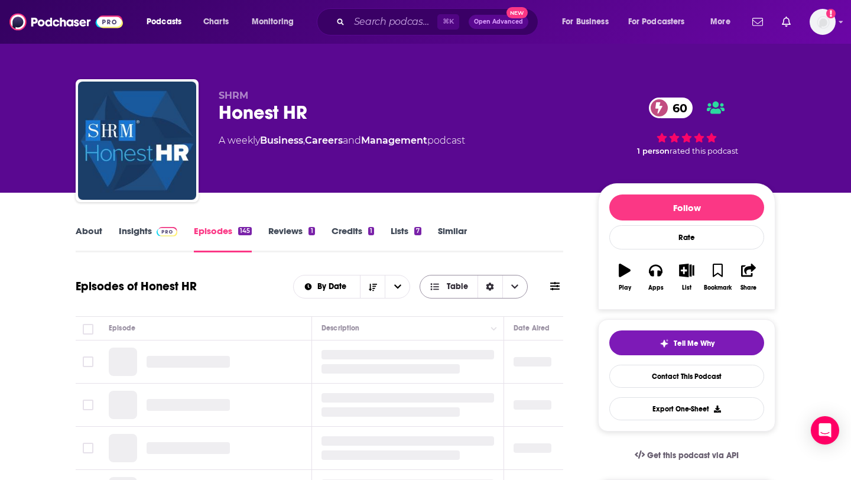
scroll to position [201, 0]
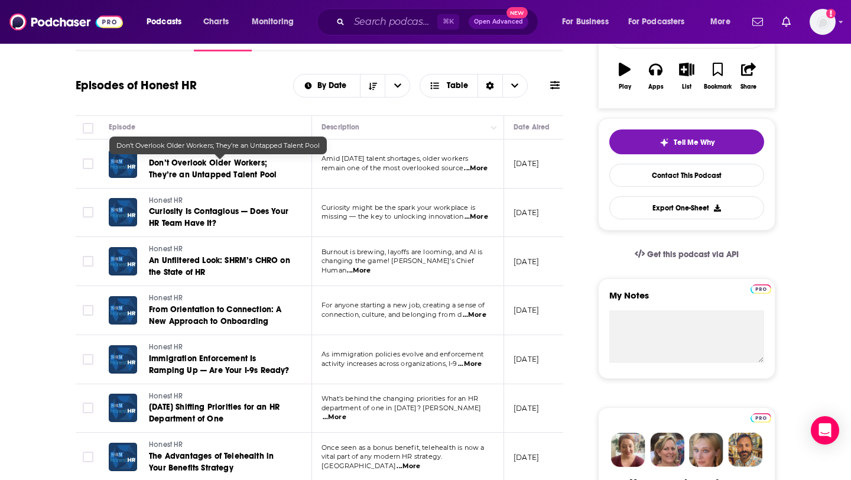
click at [217, 177] on span "Don’t Overlook Older Workers; They’re an Untapped Talent Pool" at bounding box center [213, 169] width 128 height 22
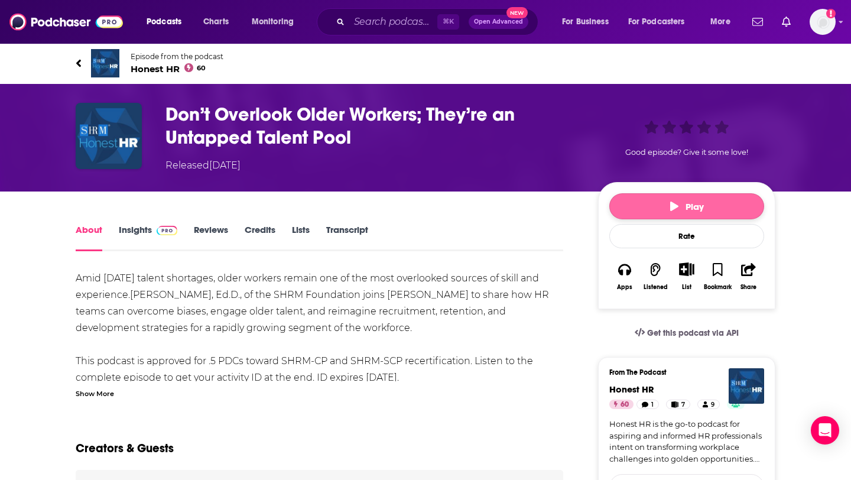
click at [677, 209] on icon "button" at bounding box center [674, 206] width 8 height 9
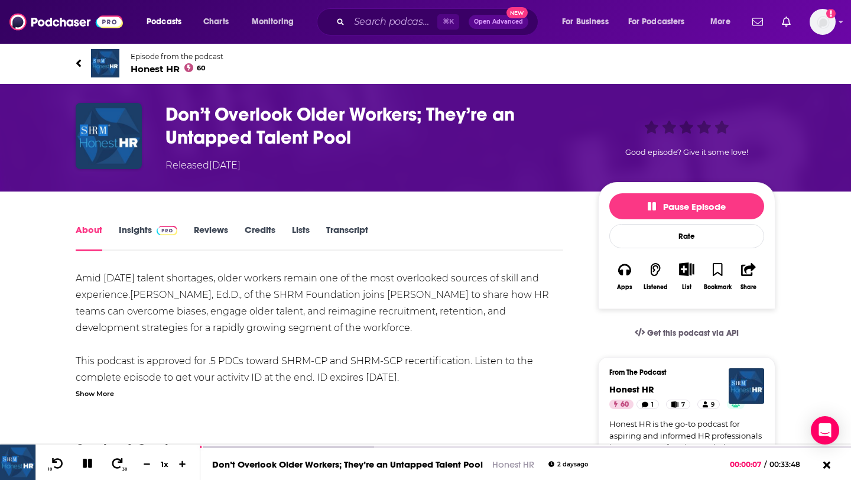
click at [109, 397] on div "Show More" at bounding box center [95, 392] width 38 height 11
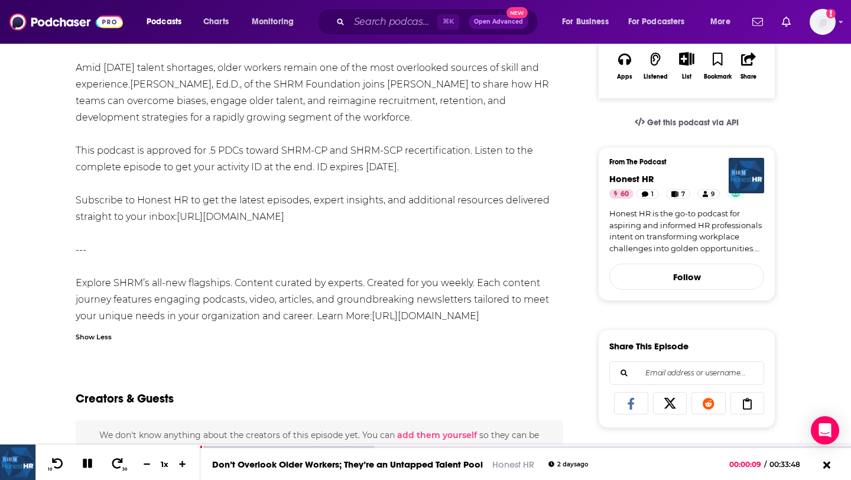
scroll to position [212, 0]
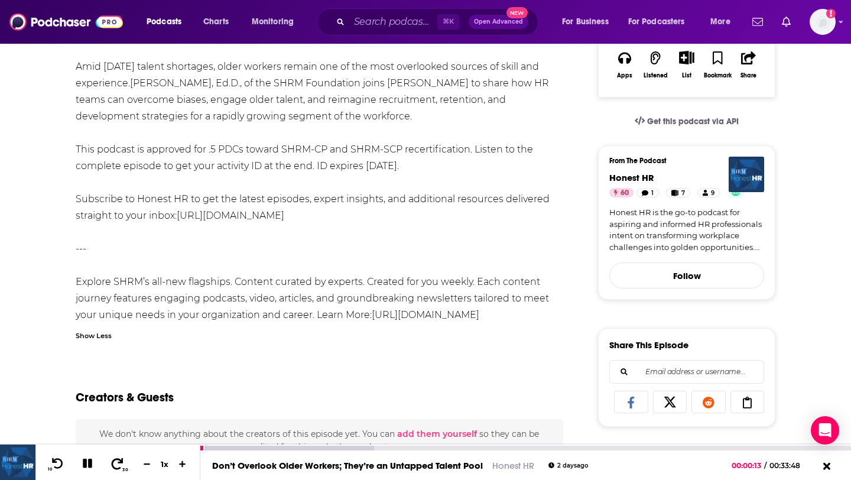
click at [117, 463] on icon at bounding box center [117, 464] width 15 height 12
click at [60, 464] on icon at bounding box center [57, 464] width 15 height 12
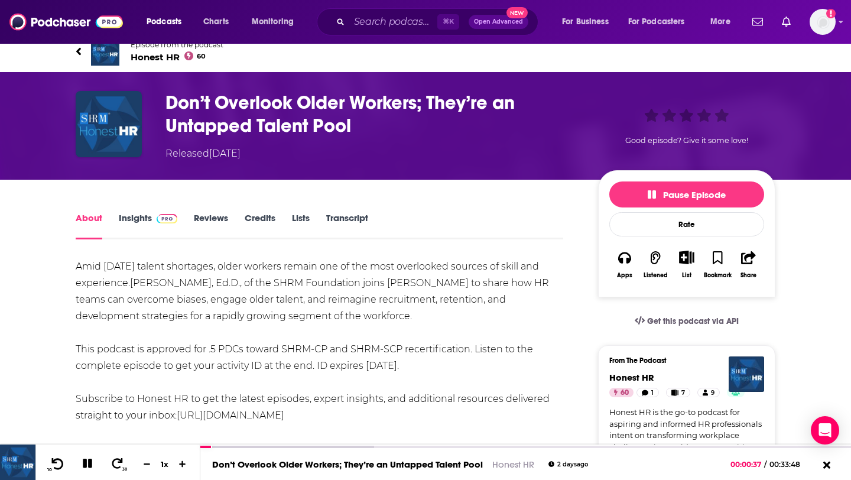
scroll to position [0, 0]
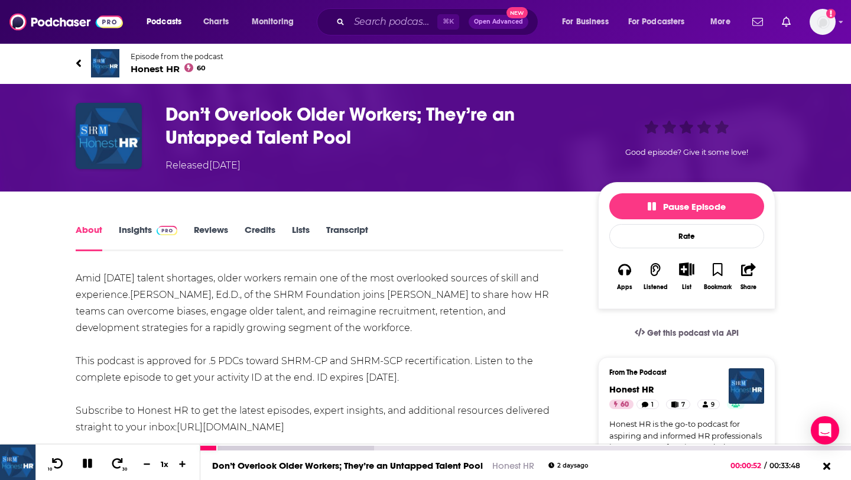
click at [92, 464] on icon at bounding box center [88, 463] width 14 height 11
drag, startPoint x: 408, startPoint y: 294, endPoint x: 437, endPoint y: 296, distance: 29.1
click at [437, 296] on div "Amid today’s talent shortages, older workers remain one of the most overlooked …" at bounding box center [320, 402] width 488 height 265
drag, startPoint x: 407, startPoint y: 296, endPoint x: 466, endPoint y: 299, distance: 59.2
click at [466, 299] on div "Amid today’s talent shortages, older workers remain one of the most overlooked …" at bounding box center [320, 402] width 488 height 265
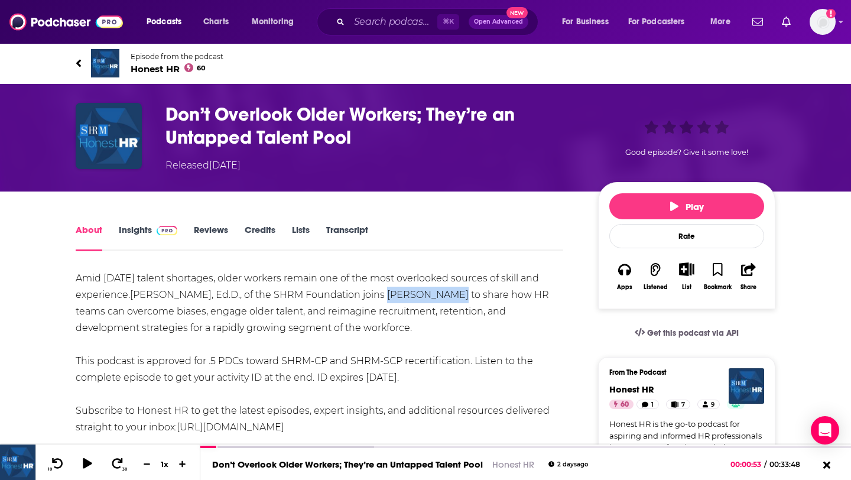
copy div "Nicole Belyna"
click at [148, 67] on span "Honest HR 60" at bounding box center [177, 68] width 93 height 11
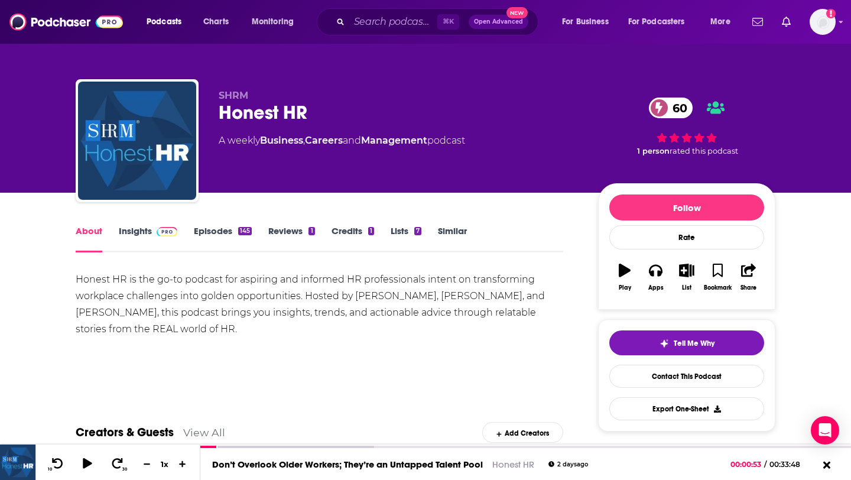
click at [157, 234] on img at bounding box center [167, 231] width 21 height 9
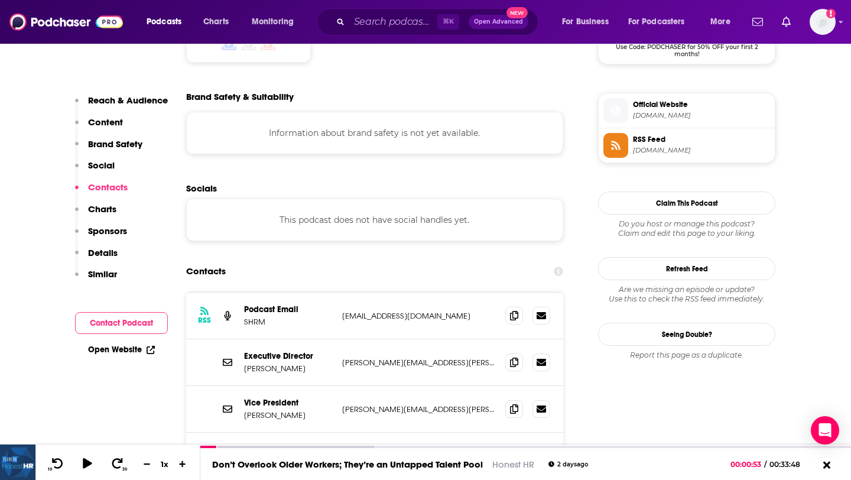
scroll to position [1045, 0]
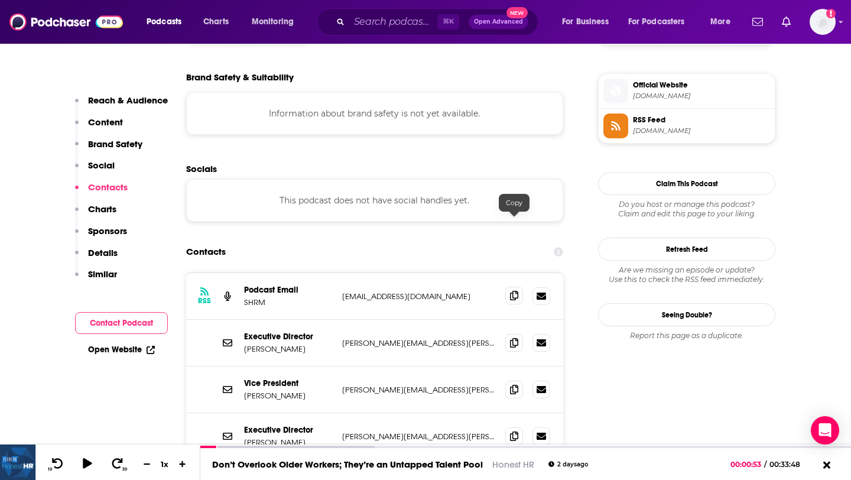
click at [512, 291] on icon at bounding box center [514, 295] width 8 height 9
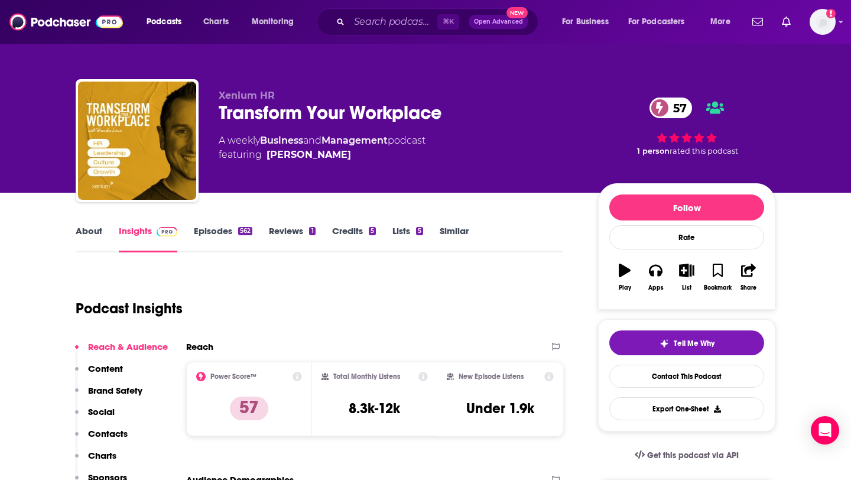
click at [210, 224] on div "About Insights Episodes 562 Reviews 1 Credits 5 Lists 5 Similar" at bounding box center [320, 237] width 488 height 29
click at [222, 237] on link "Episodes 562" at bounding box center [223, 238] width 59 height 27
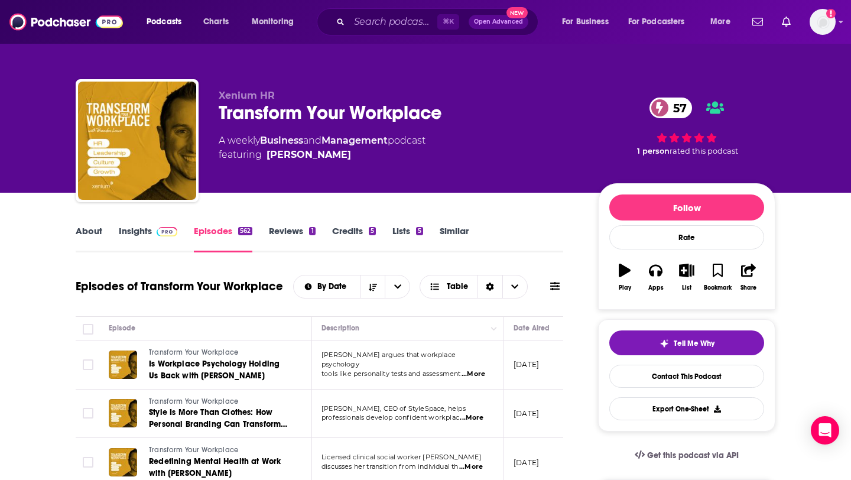
click at [141, 232] on link "Insights" at bounding box center [148, 238] width 59 height 27
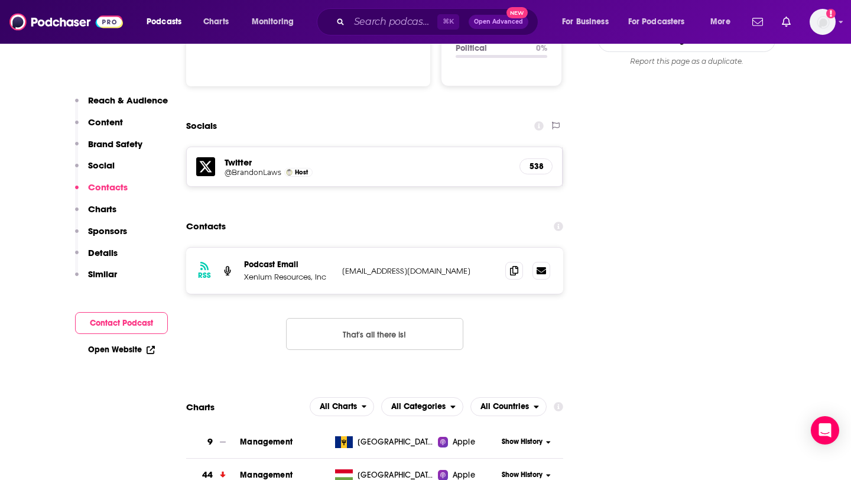
scroll to position [1328, 0]
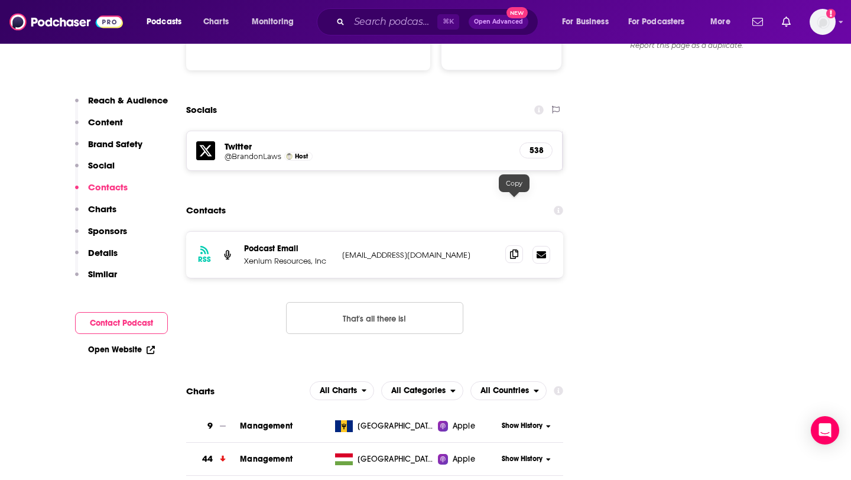
click at [510, 249] on icon at bounding box center [514, 253] width 8 height 9
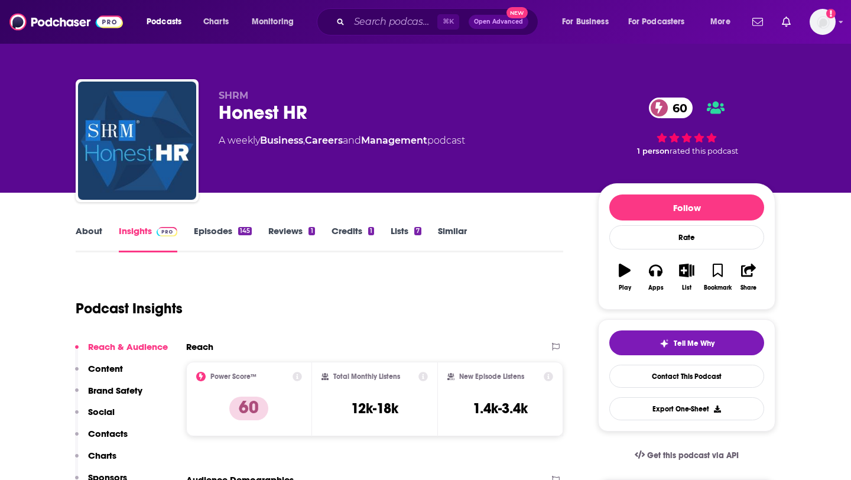
click at [81, 232] on link "About" at bounding box center [89, 238] width 27 height 27
